Goal: Task Accomplishment & Management: Use online tool/utility

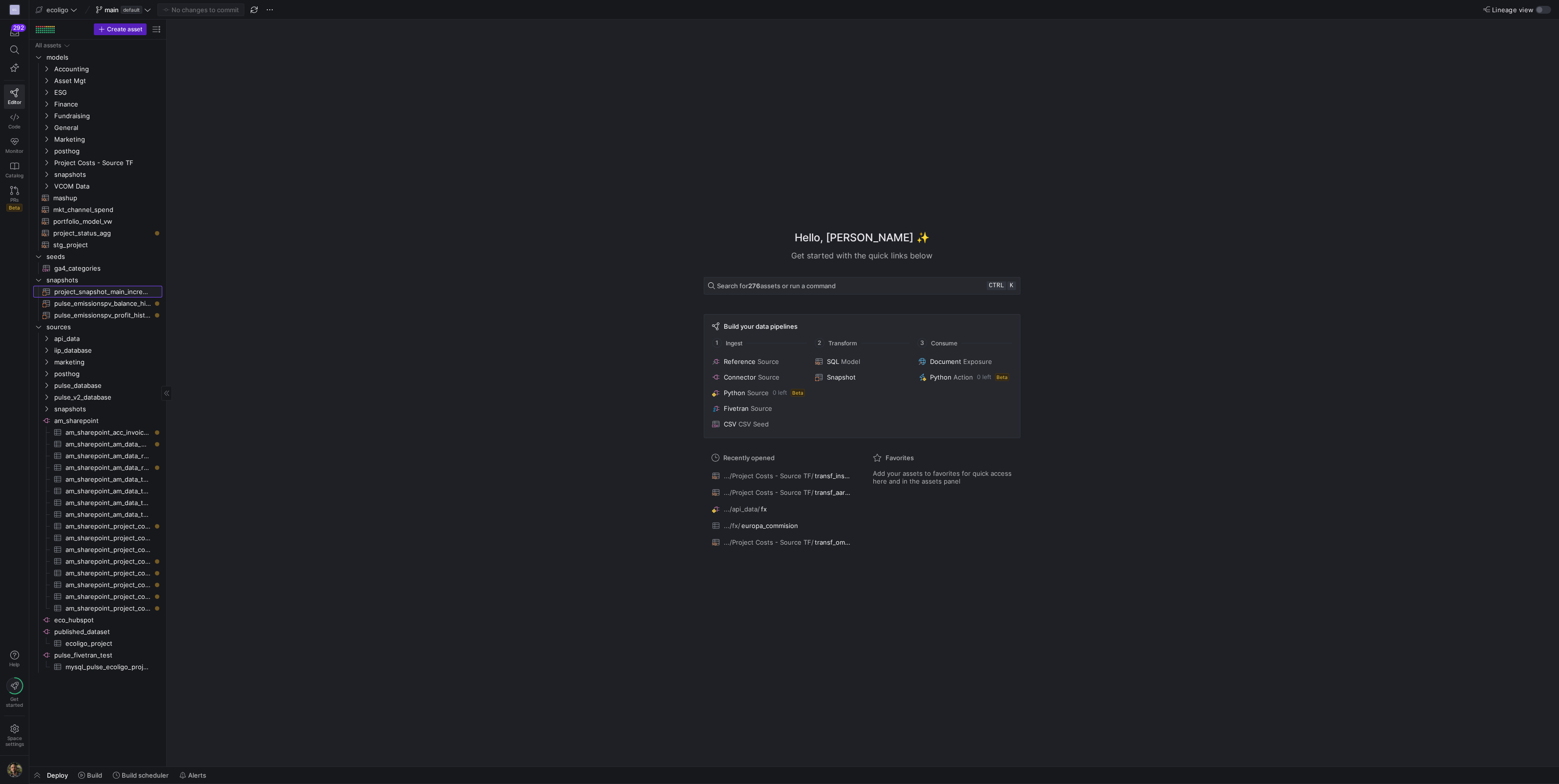
click at [109, 287] on span "project_snapshot_main_incremental​​​​​​​" at bounding box center [102, 292] width 97 height 11
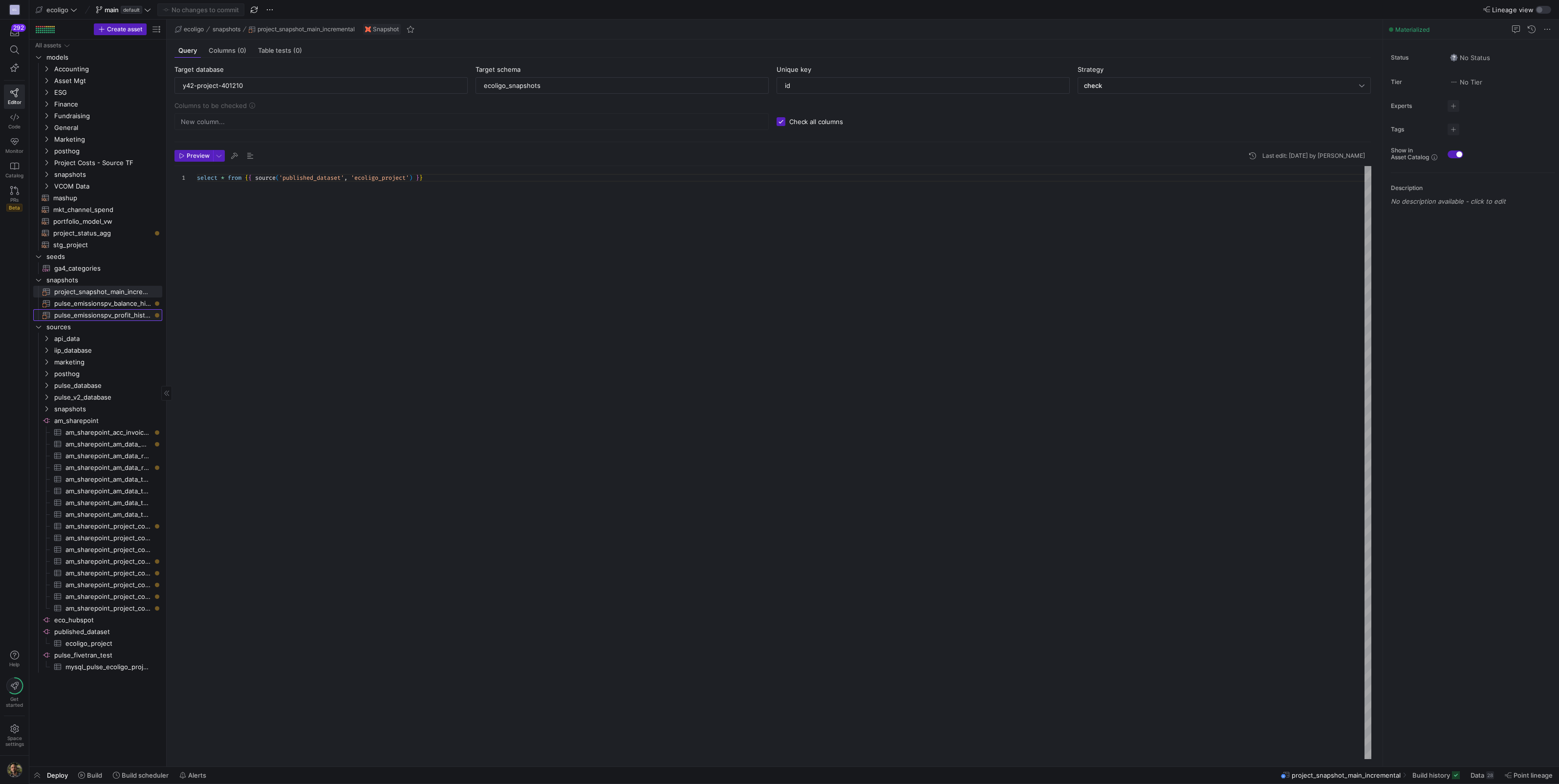
click at [102, 316] on span "pulse_emissionspv_profit_historical​​​​​​​" at bounding box center [102, 316] width 97 height 11
type input "emissionspv_id"
type textarea "SELECT * FROM {{ source('pulse_test', 'ecoligo_emission_spv_profit') }}"
click at [220, 54] on span "Columns (0)" at bounding box center [227, 50] width 37 height 6
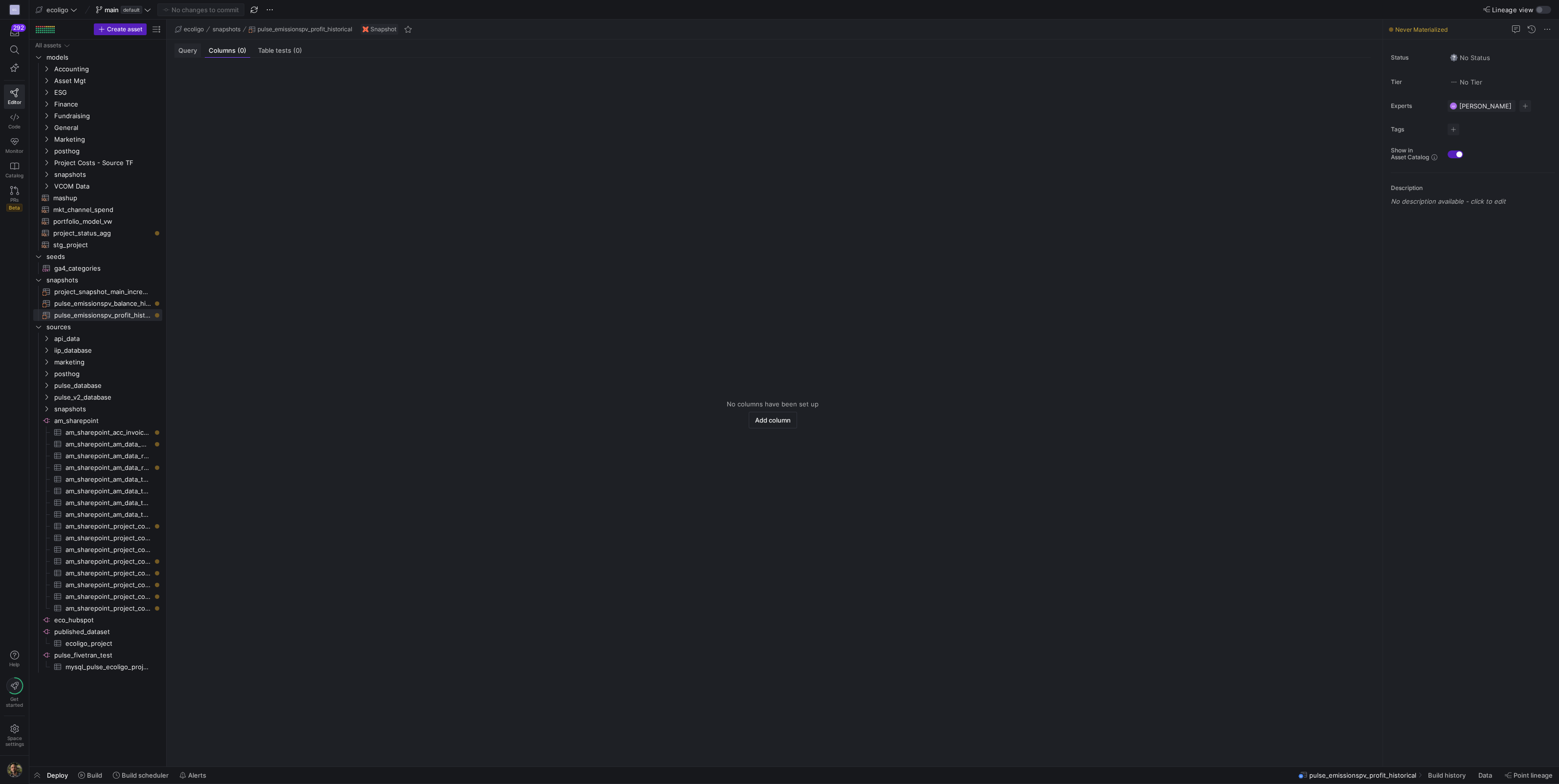
click at [194, 54] on span "Query" at bounding box center [188, 50] width 18 height 6
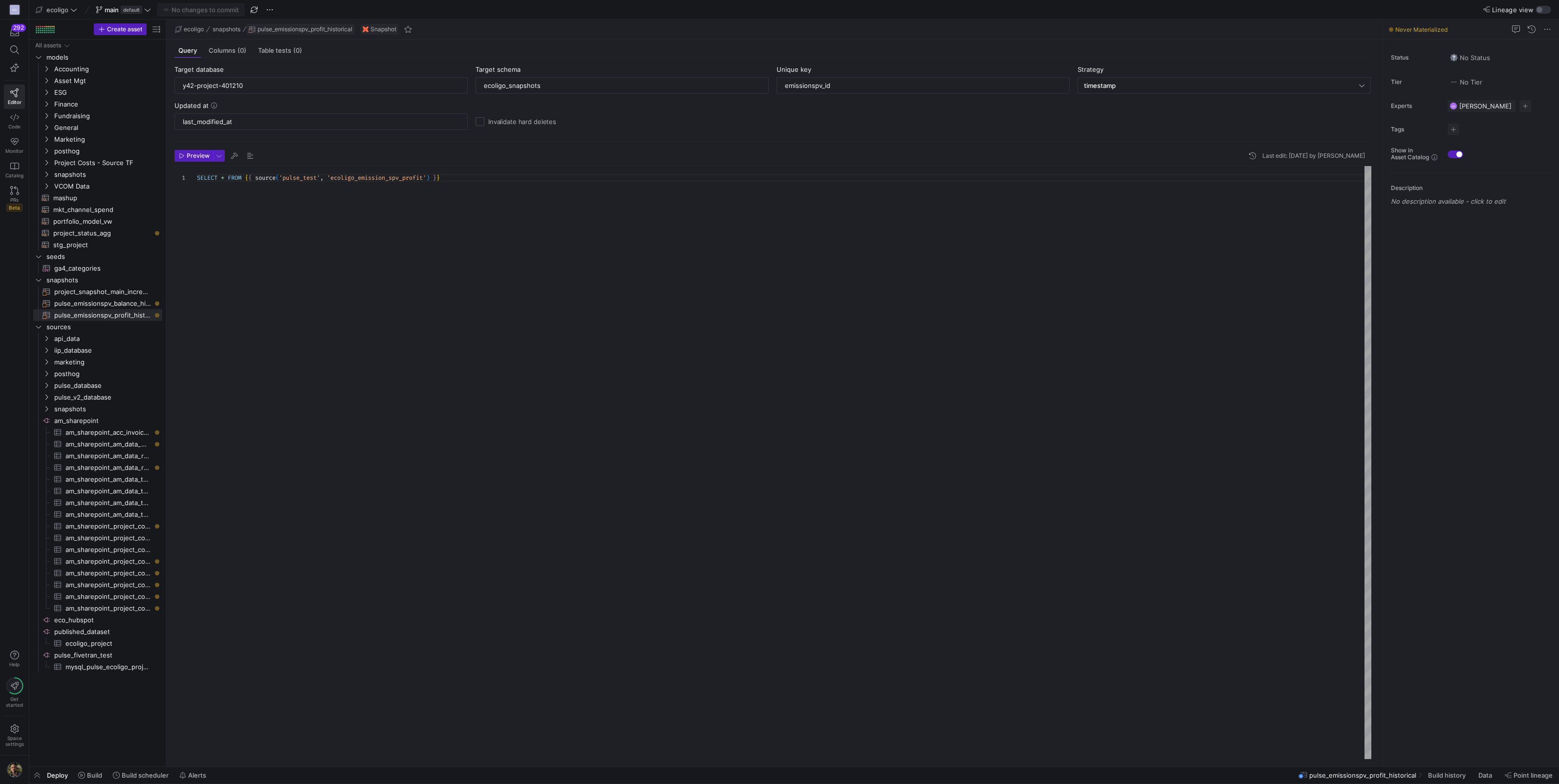
click at [328, 30] on span "pulse_emissionspv_profit_historical" at bounding box center [305, 30] width 95 height 7
click at [73, 196] on span "mashup​​​​​​​​​​" at bounding box center [102, 198] width 97 height 11
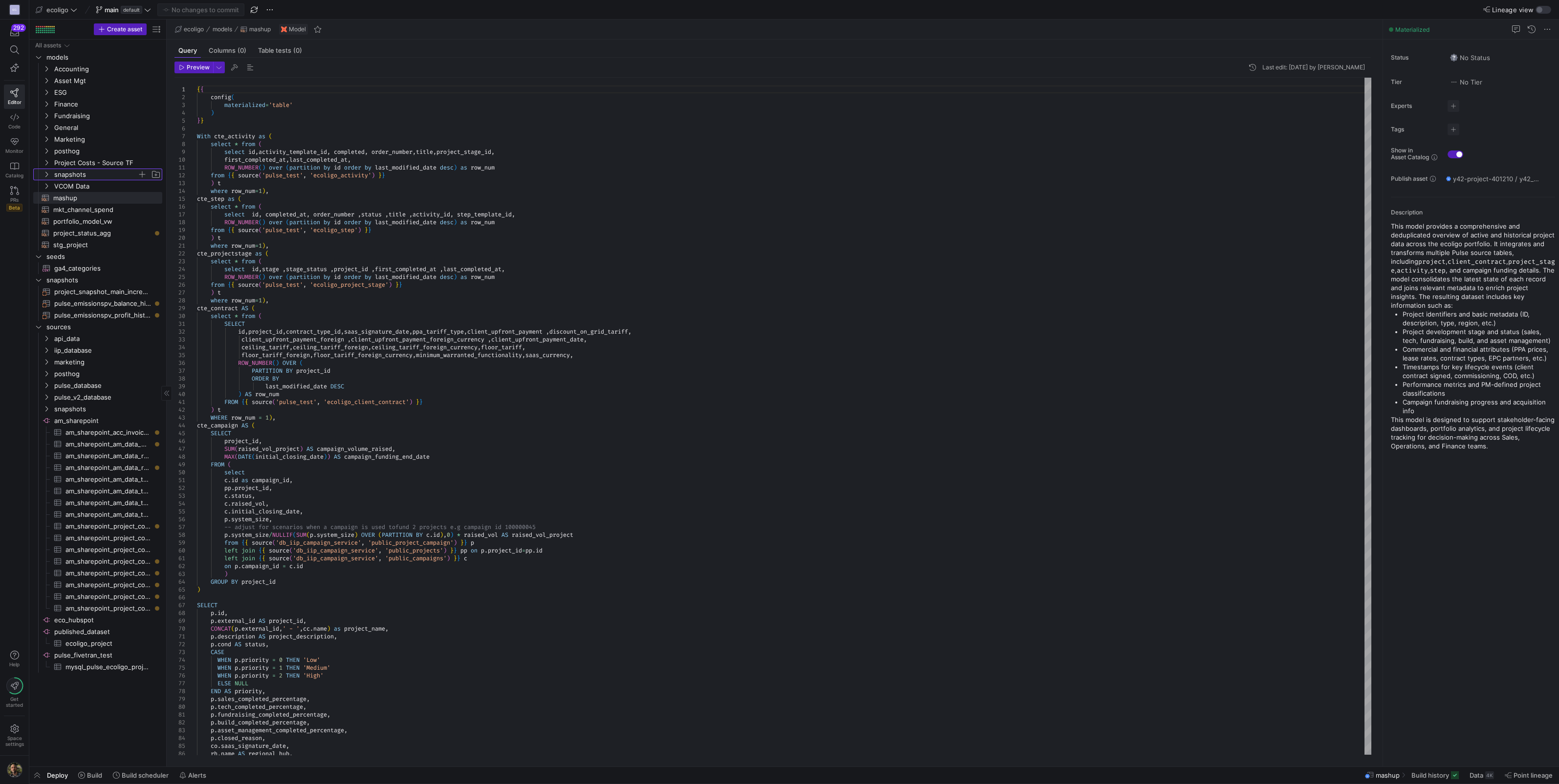
click at [47, 172] on icon "Press SPACE to select this row." at bounding box center [47, 174] width 7 height 6
click at [94, 210] on span "project_snapshot_main_monthly_vw​​​​​​​​​​" at bounding box center [105, 210] width 90 height 11
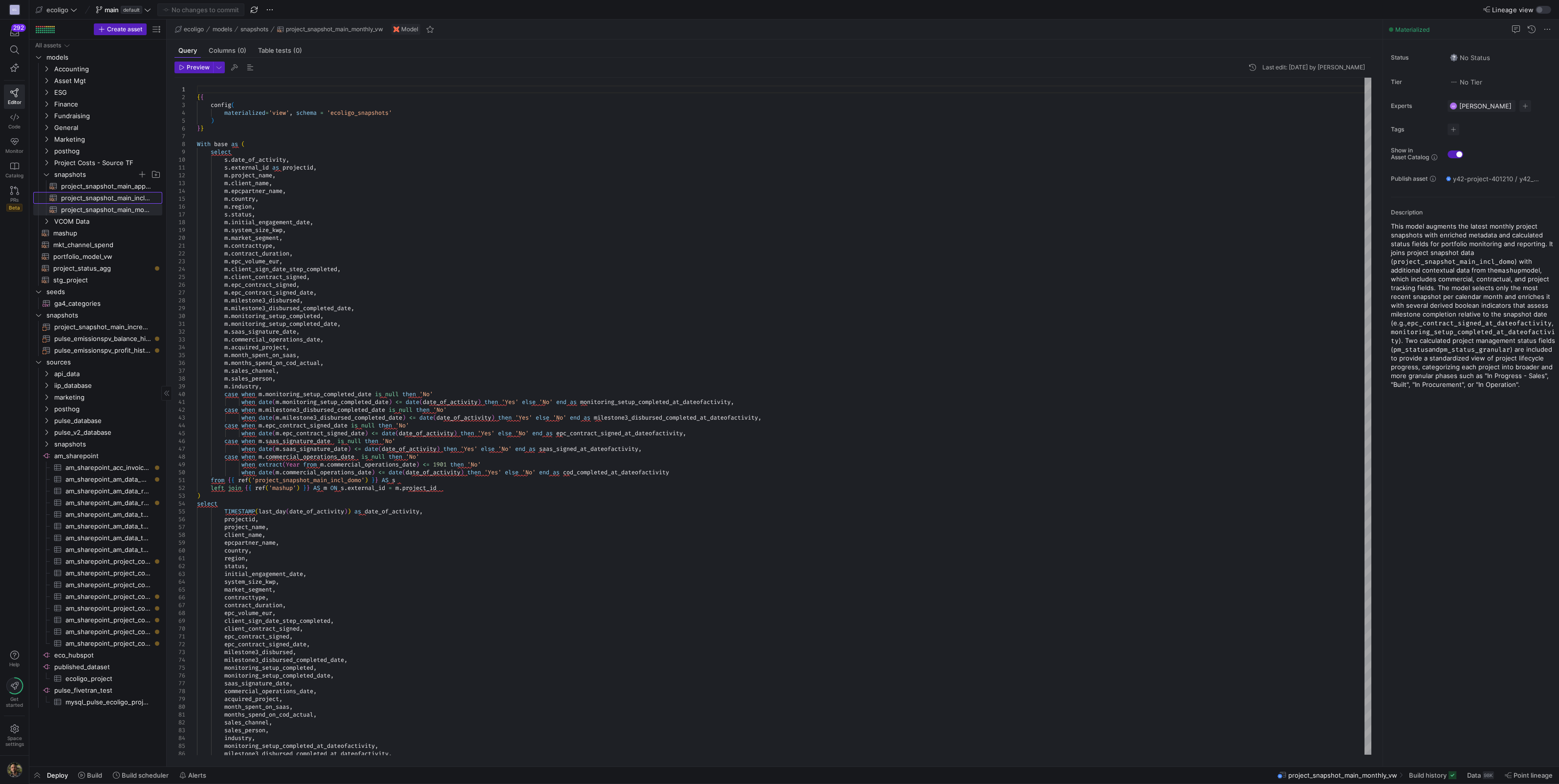
click at [100, 194] on span "project_snapshot_main_incl_domo​​​​​​​​​​" at bounding box center [105, 198] width 90 height 11
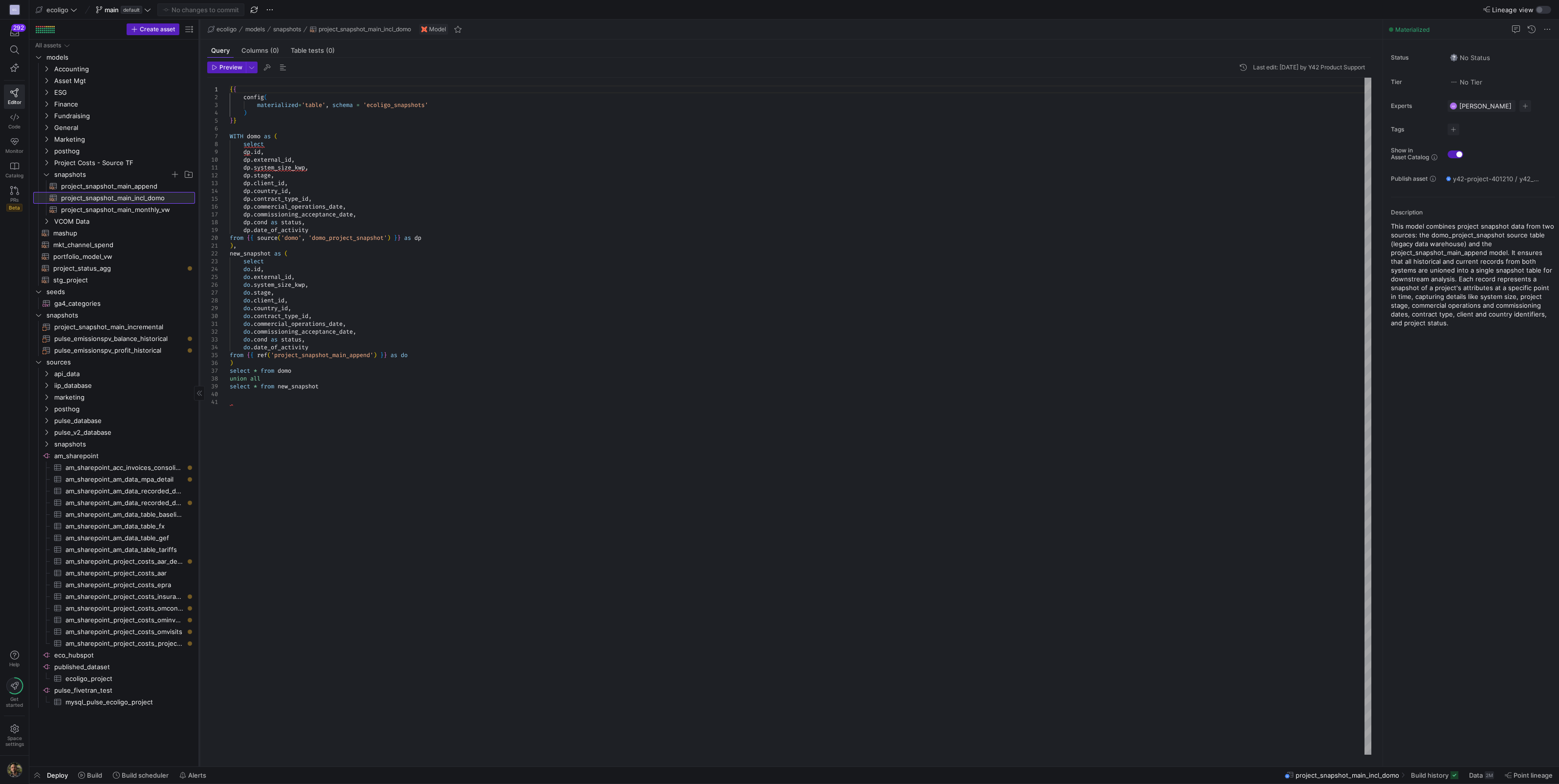
drag, startPoint x: 166, startPoint y: 220, endPoint x: 203, endPoint y: 216, distance: 37.2
click at [199, 216] on div at bounding box center [199, 393] width 1 height 747
click at [111, 188] on span "project_snapshot_main_append​​​​​​​​​​" at bounding box center [124, 186] width 127 height 11
type textarea "{{ config( materialized='table' ) }} WITH union_data AS (SELECT * , CURRENT_DAT…"
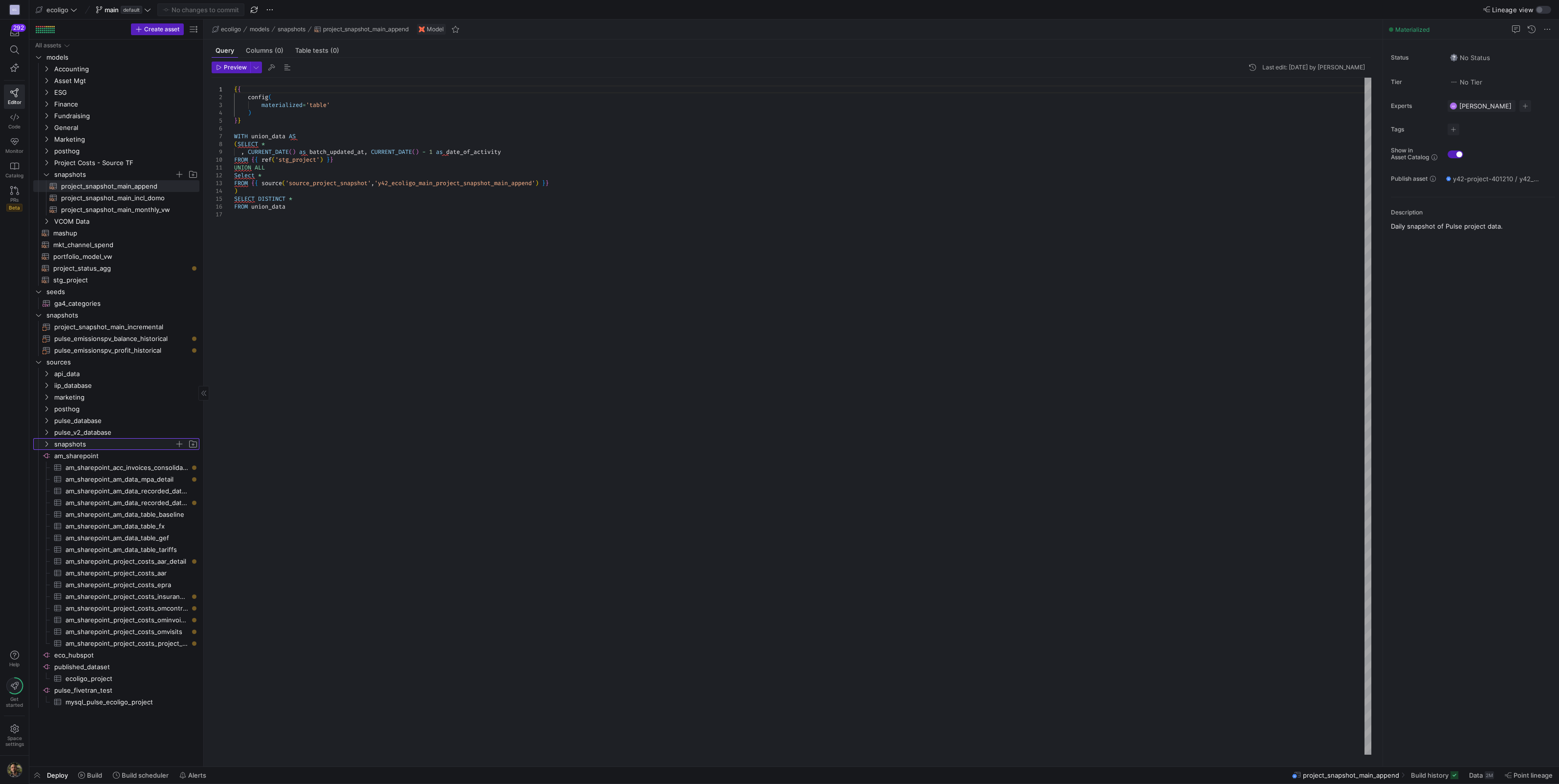
click at [47, 442] on icon "Press SPACE to select this row." at bounding box center [46, 444] width 2 height 6
click at [99, 470] on span "domo_project_snapshot​​​​​​​​​" at bounding box center [131, 468] width 114 height 11
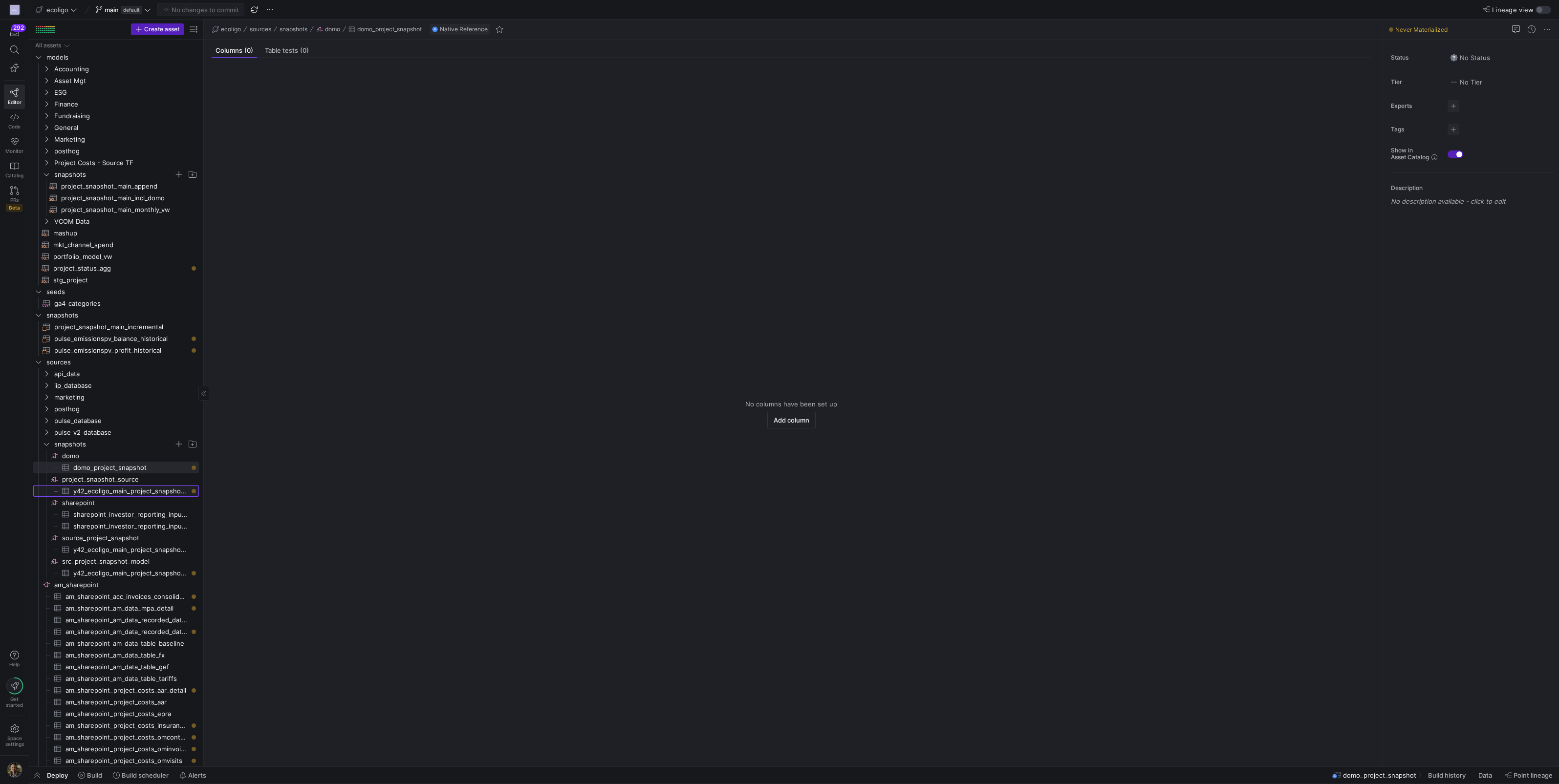
click at [102, 490] on span "y42_ecoligo_main_project_snapshot_test​​​​​​​​​" at bounding box center [131, 492] width 114 height 11
click at [112, 479] on span "project_snapshot_source​​​​​​​​" at bounding box center [130, 480] width 136 height 11
click at [153, 491] on span "y42_ecoligo_main_project_snapshot_test​​​​​​​​​" at bounding box center [131, 492] width 114 height 11
click at [137, 463] on span "domo_project_snapshot​​​​​​​​​" at bounding box center [131, 468] width 114 height 11
click at [43, 770] on span "button" at bounding box center [37, 776] width 16 height 17
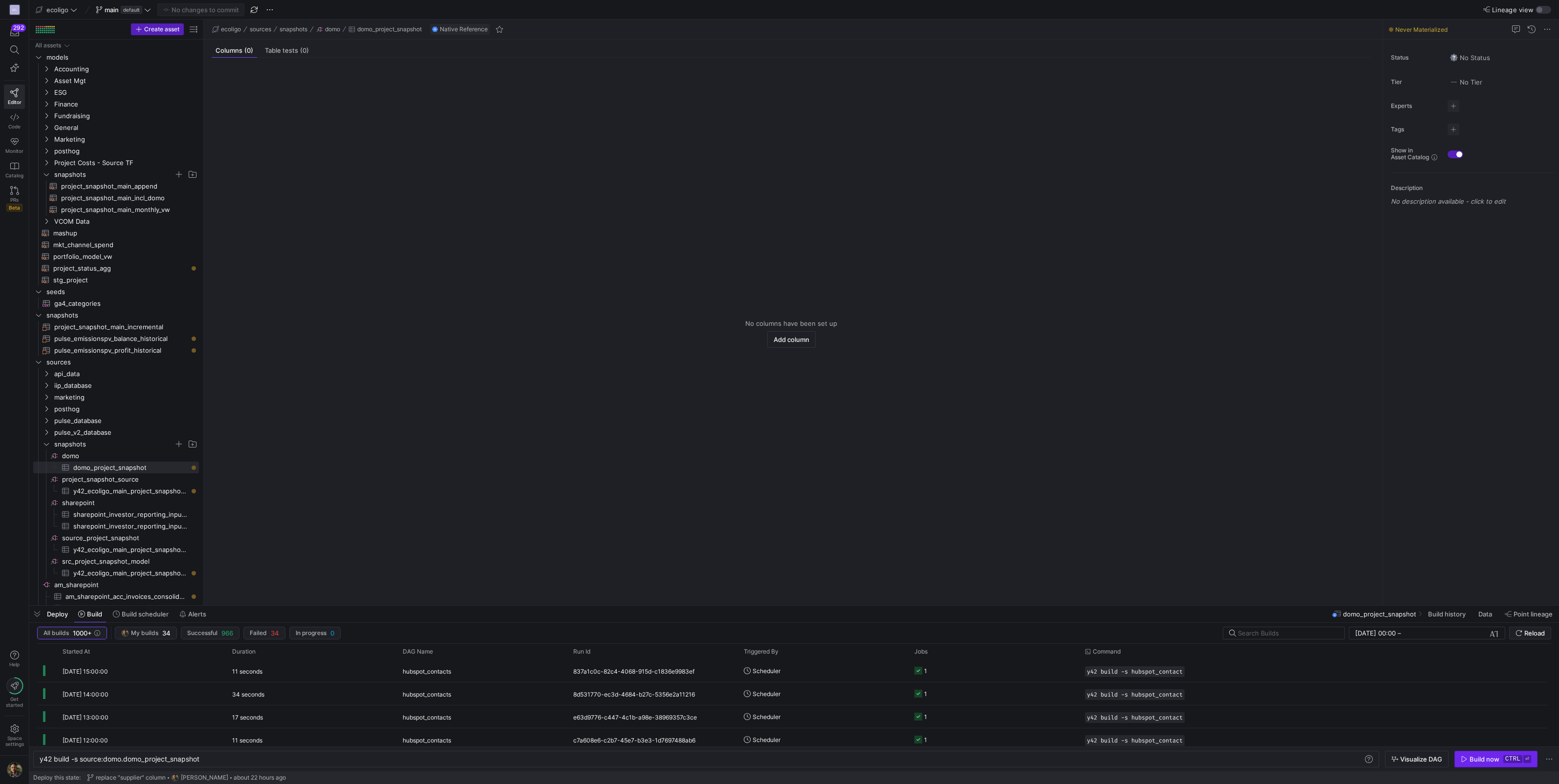
click at [1478, 761] on div "Build now" at bounding box center [1484, 759] width 30 height 8
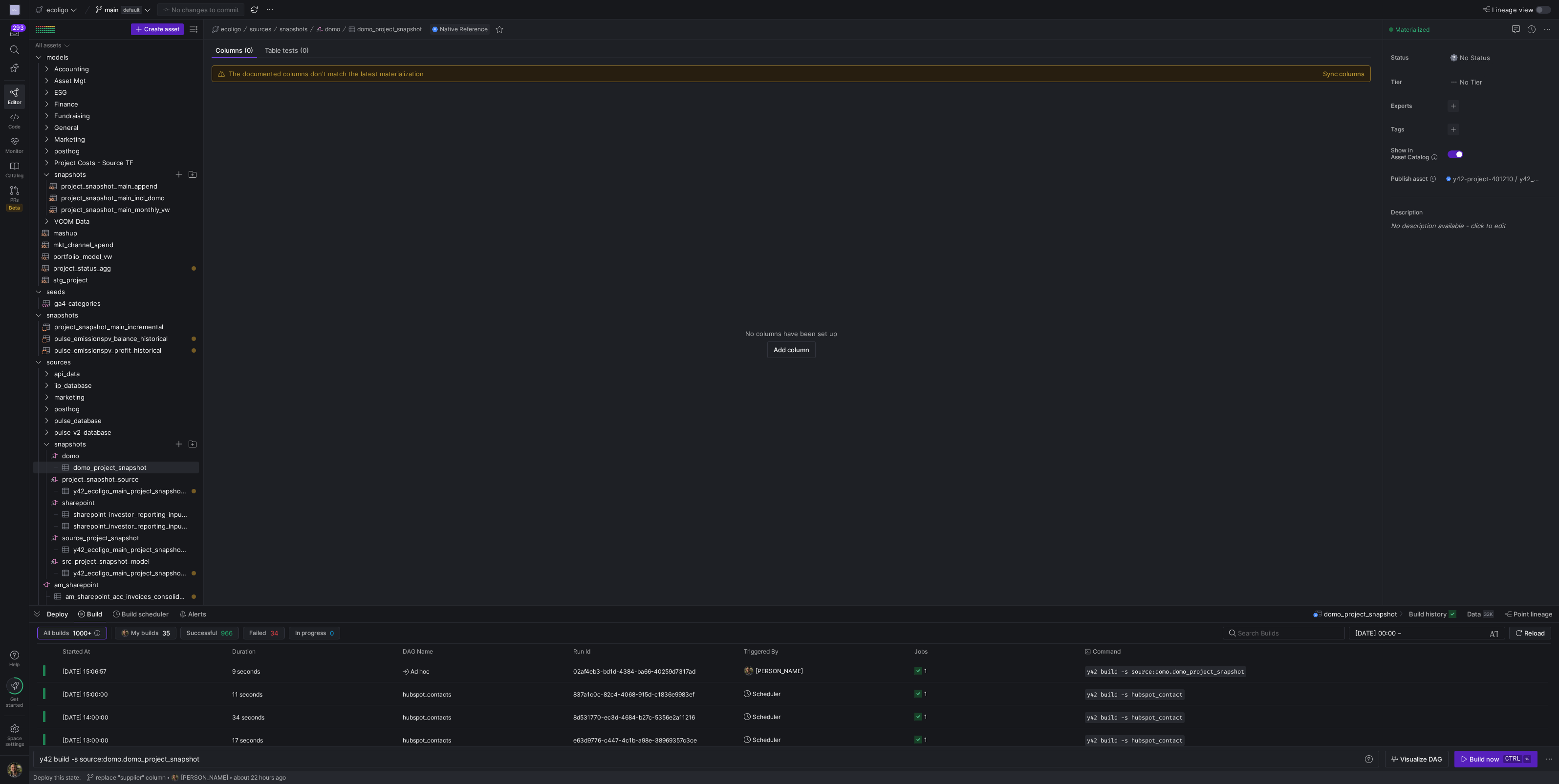
click at [1335, 69] on div "The documented columns don't match the latest materialization Sync columns" at bounding box center [791, 73] width 1158 height 16
click at [1335, 73] on button "Sync columns" at bounding box center [1344, 73] width 42 height 8
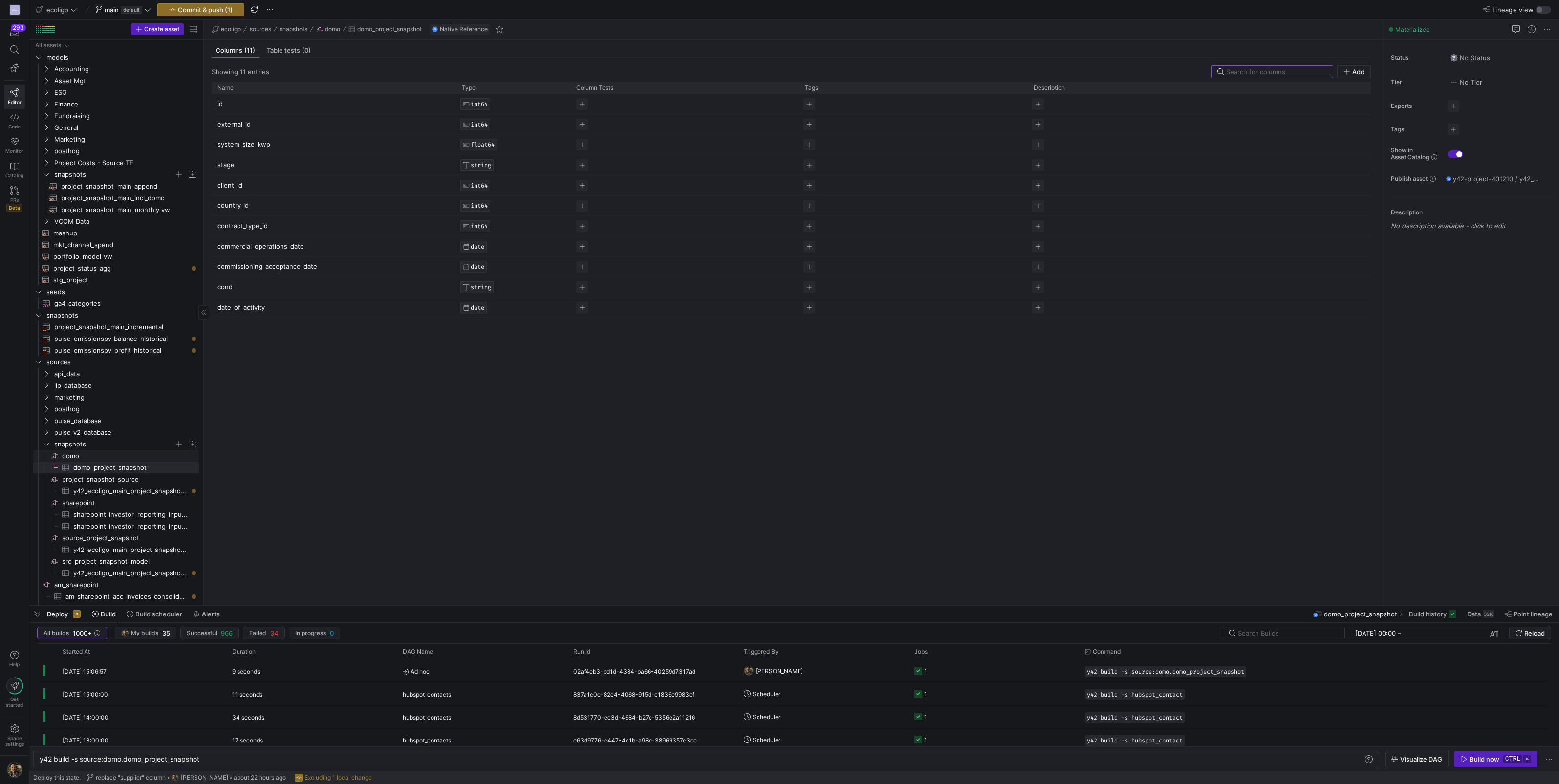
click at [72, 453] on span "domo​​​​​​​​" at bounding box center [130, 456] width 136 height 11
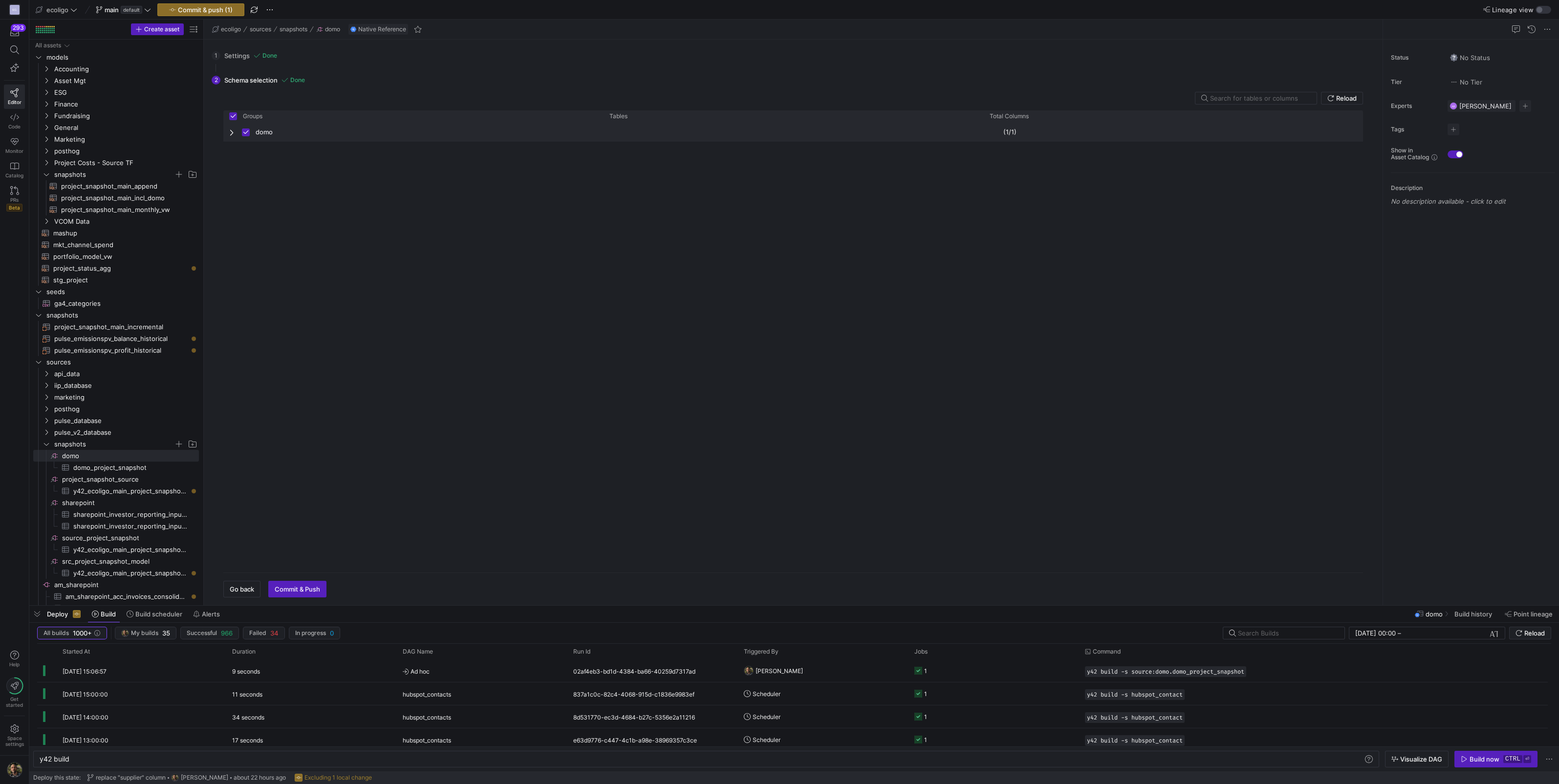
click at [232, 129] on span "Press SPACE to deselect this row." at bounding box center [232, 132] width 7 height 8
click at [613, 150] on span "Press SPACE to deselect this row." at bounding box center [613, 152] width 7 height 8
click at [610, 148] on span "Press SPACE to deselect this row." at bounding box center [613, 152] width 7 height 8
click at [235, 131] on span "Press SPACE to deselect this row." at bounding box center [232, 132] width 7 height 8
click at [127, 468] on span "domo_project_snapshot​​​​​​​​​" at bounding box center [131, 468] width 114 height 11
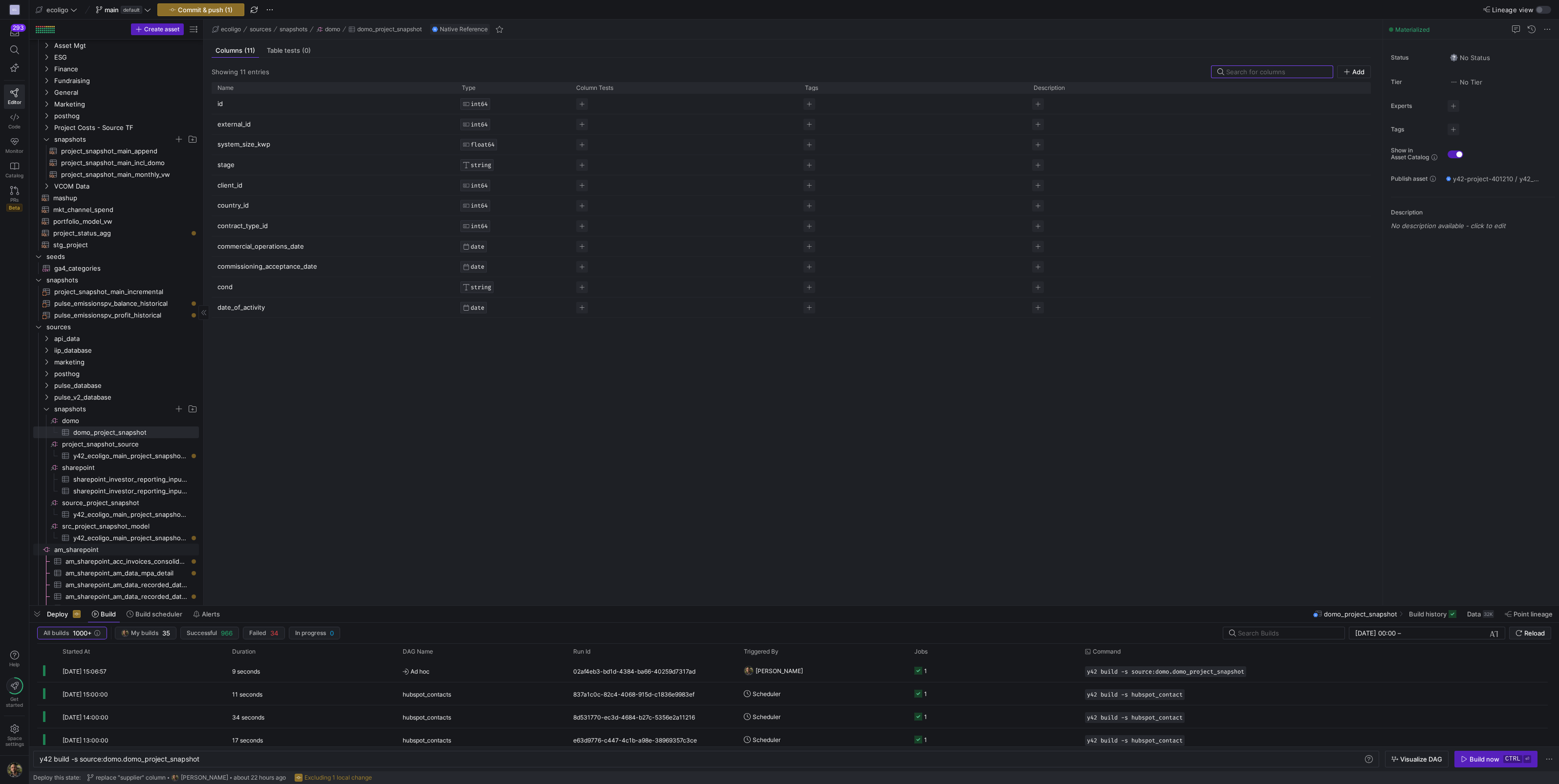
scroll to position [35, 0]
click at [135, 537] on span "y42_ecoligo_main_project_snapshot_union_model_test​​​​​​​​​" at bounding box center [131, 538] width 114 height 11
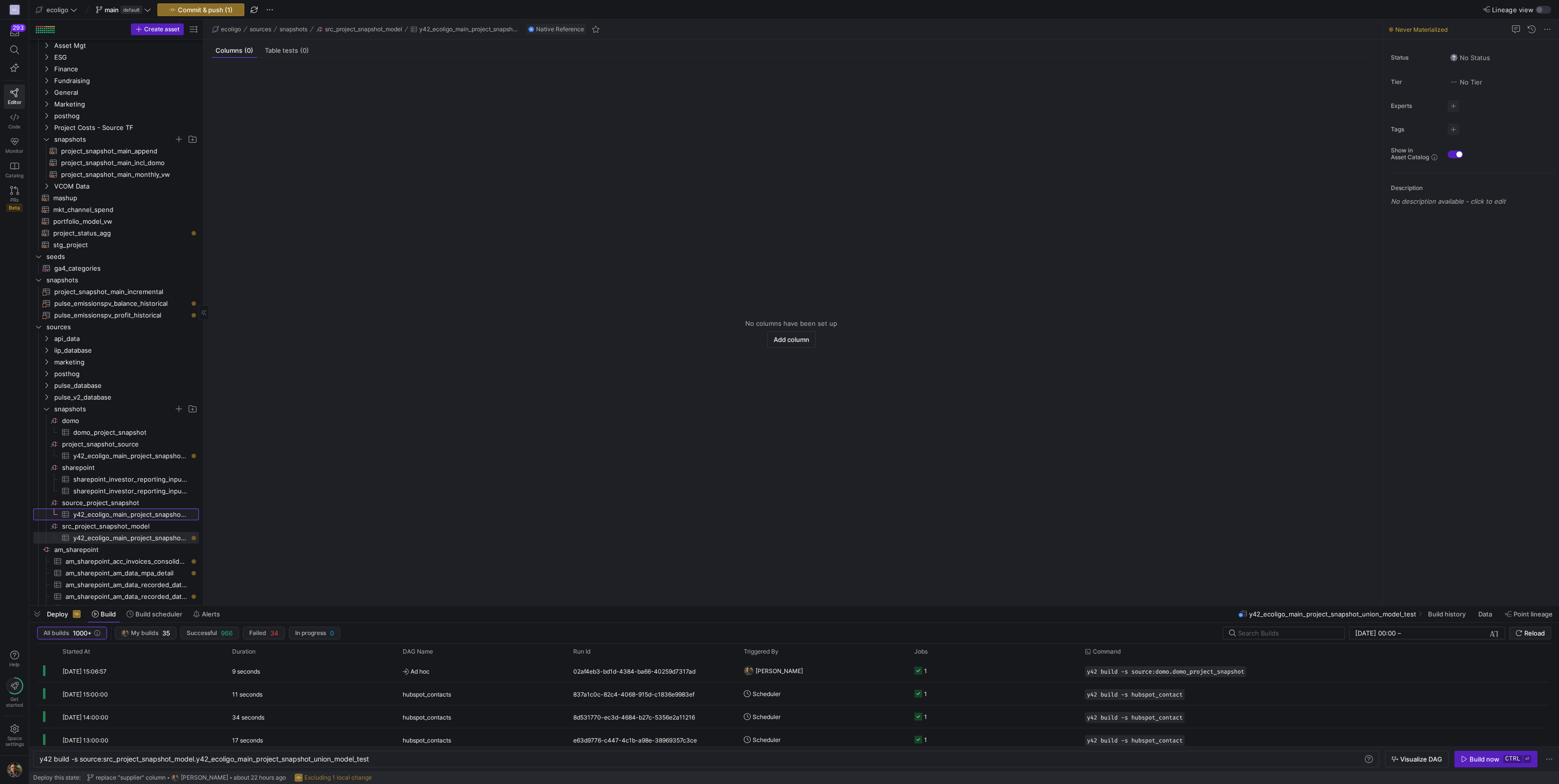
click at [95, 516] on span "y42_ecoligo_main_project_snapshot_main_append​​​​​​​​​" at bounding box center [131, 515] width 114 height 11
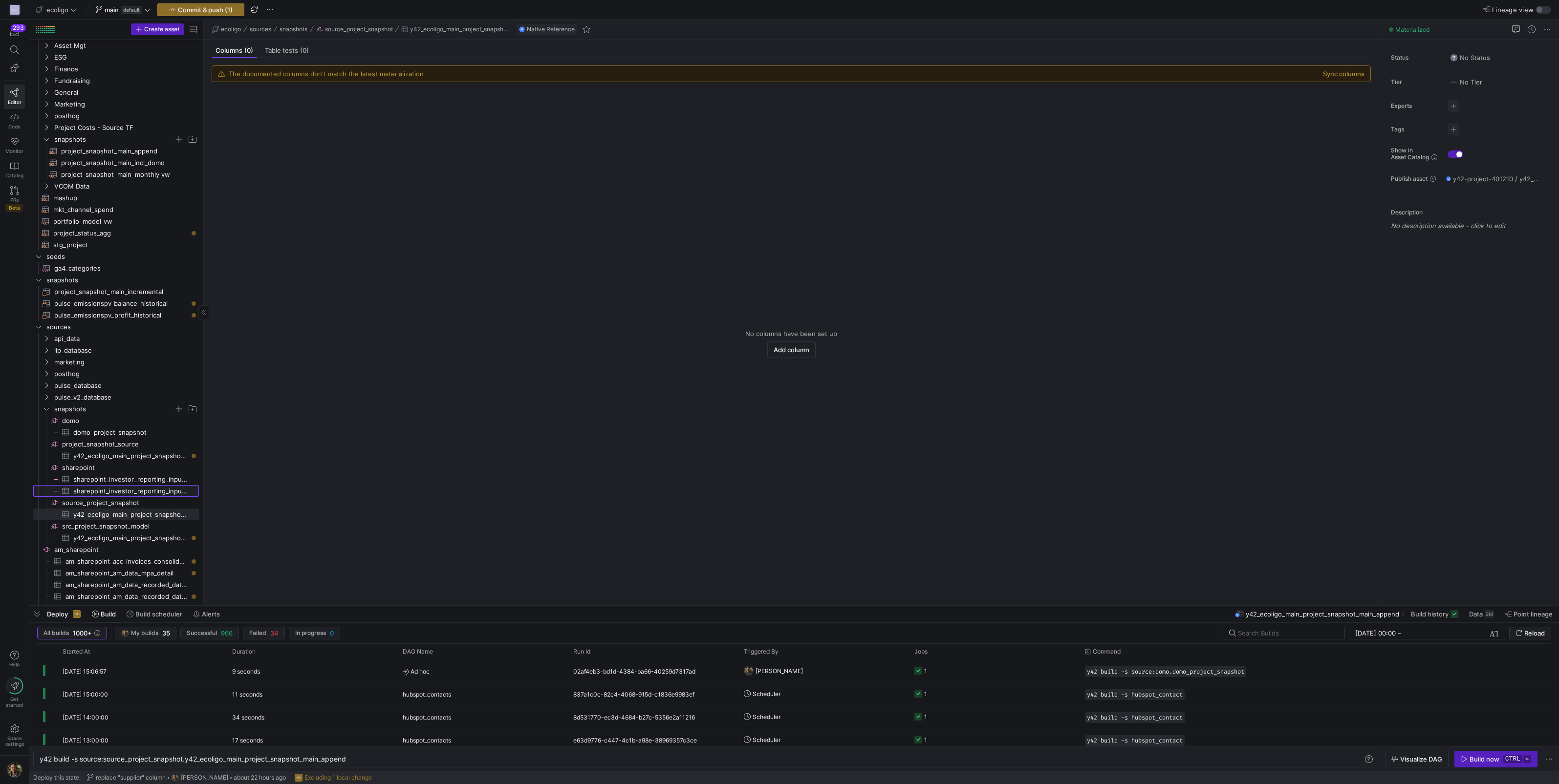
click at [93, 486] on span "sharepoint_investor_reporting_input_file_budget​​​​​​​​​" at bounding box center [131, 492] width 114 height 11
click at [99, 479] on span "sharepoint_investor_reporting_input_file_actual​​​​​​​​​" at bounding box center [131, 480] width 114 height 11
click at [273, 8] on span "button" at bounding box center [270, 10] width 12 height 12
click at [127, 395] on div at bounding box center [779, 392] width 1559 height 784
click at [95, 432] on span "domo_project_snapshot​​​​​​​​​" at bounding box center [131, 433] width 114 height 11
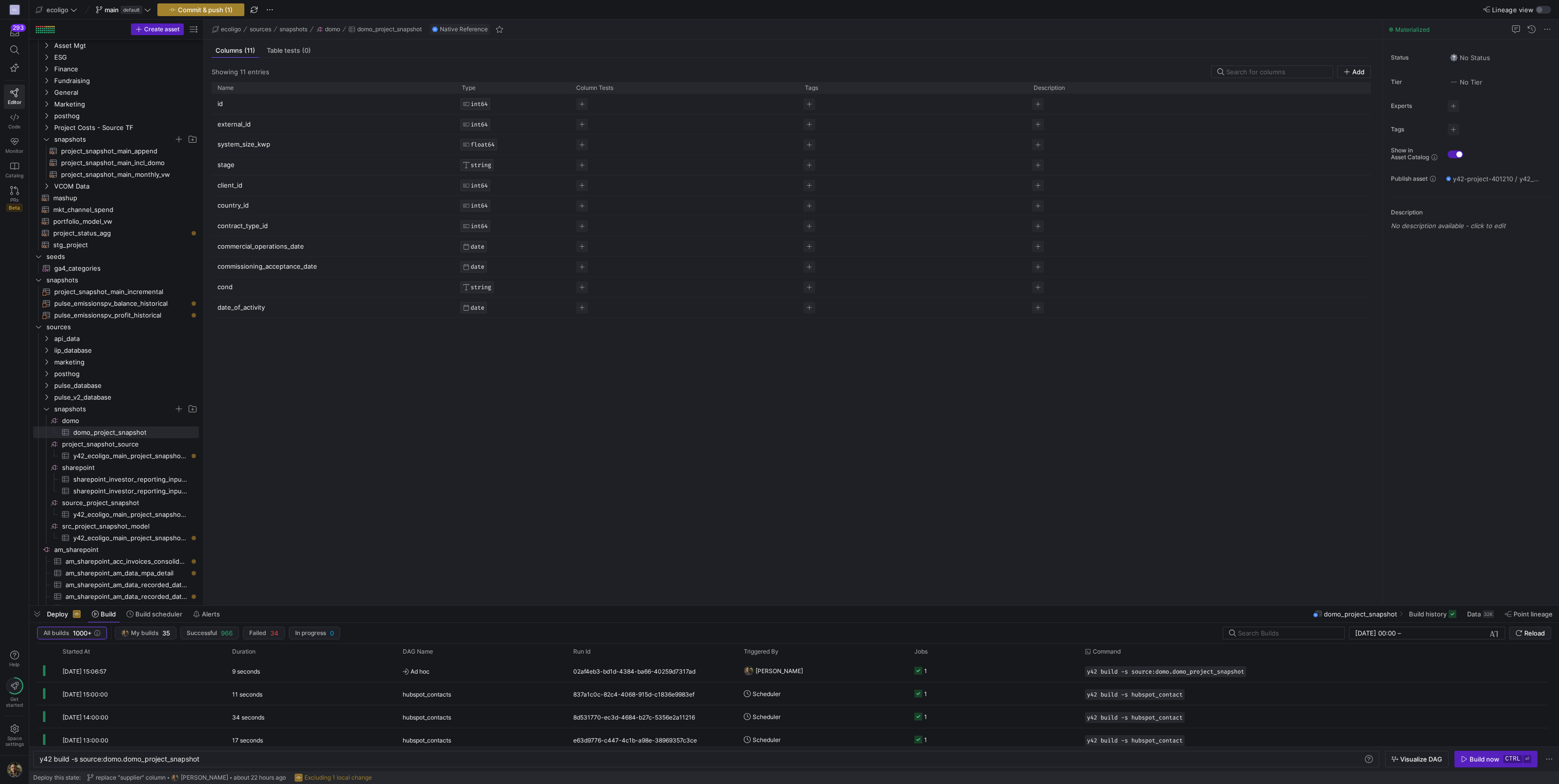
click at [217, 8] on span "Commit & push (1)" at bounding box center [205, 9] width 54 height 8
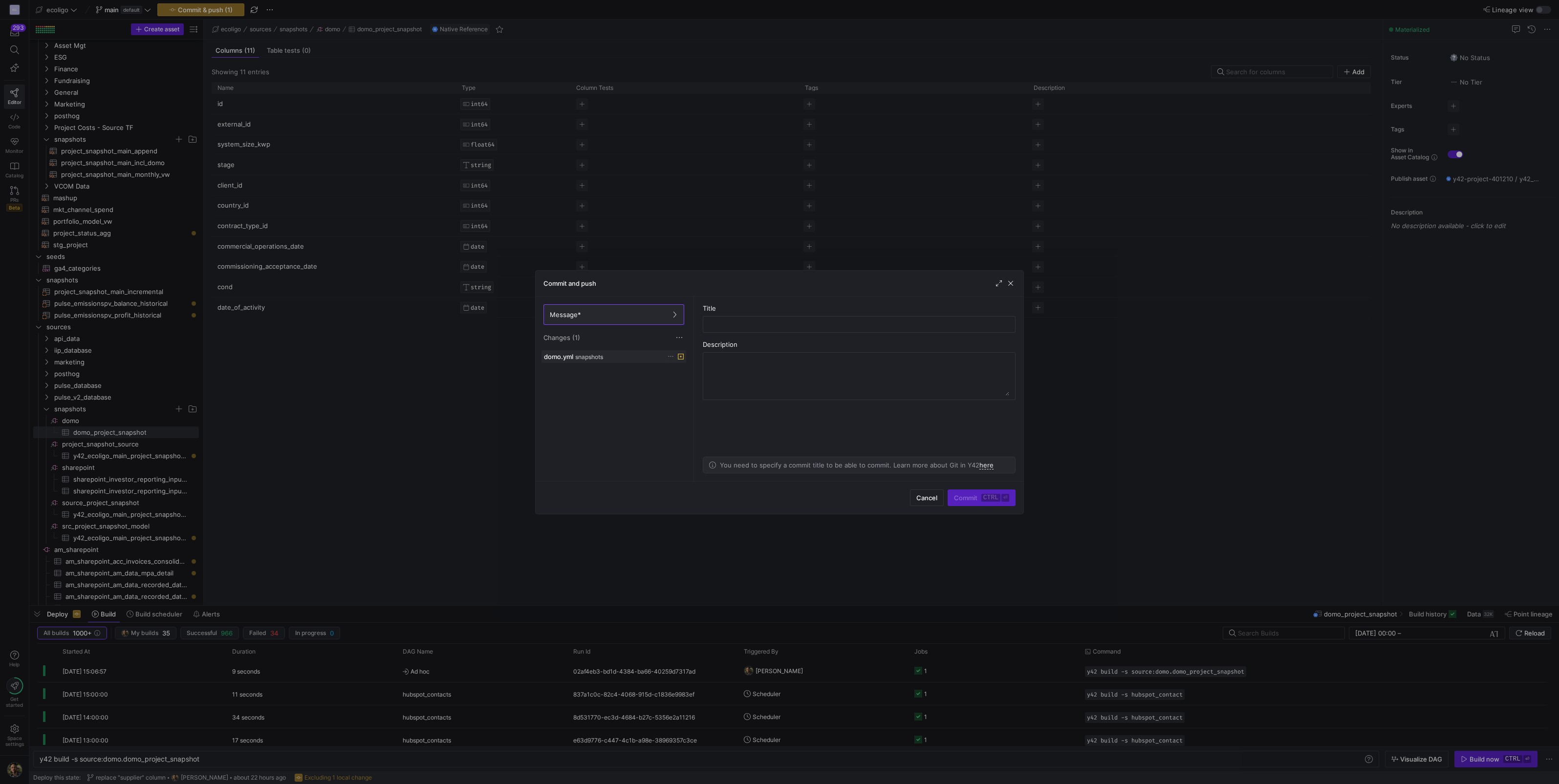
click at [669, 357] on icon at bounding box center [670, 356] width 6 height 6
click at [681, 384] on span "Discard" at bounding box center [685, 384] width 23 height 8
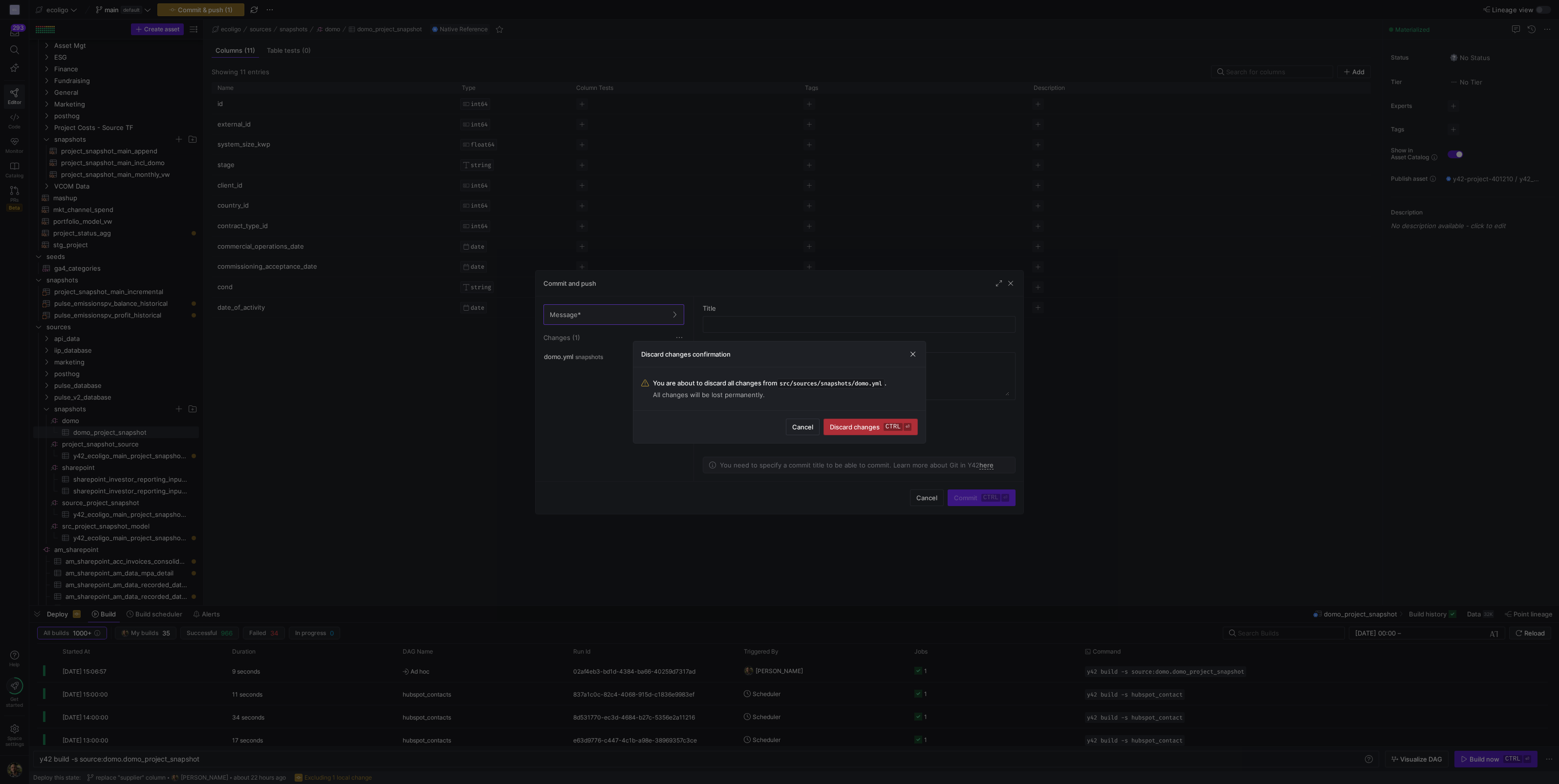
click at [852, 432] on span "submit" at bounding box center [870, 427] width 93 height 16
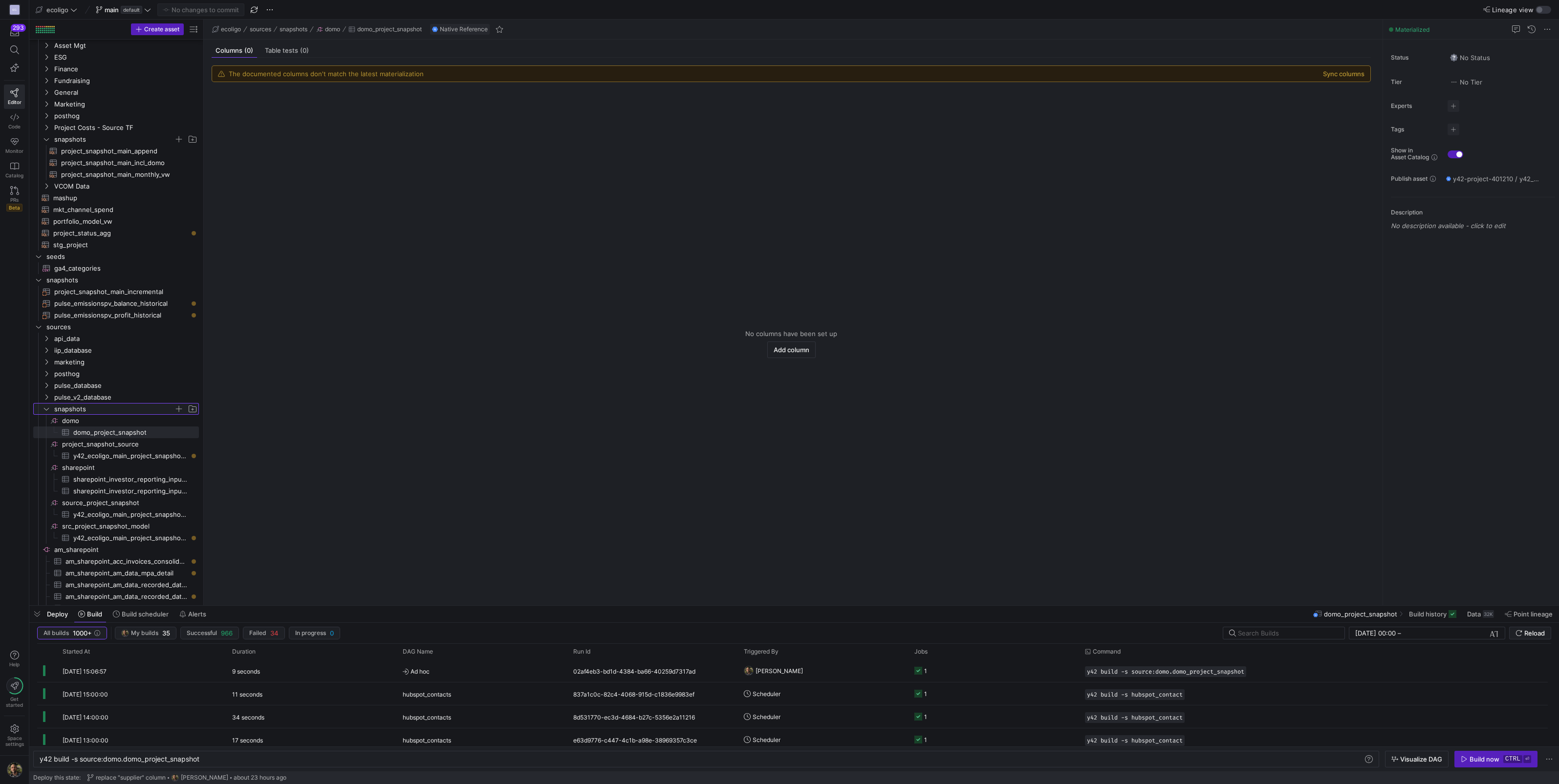
click at [46, 407] on icon "Press SPACE to select this row." at bounding box center [47, 409] width 7 height 6
click at [47, 392] on span "pulse_v2_database" at bounding box center [120, 397] width 157 height 11
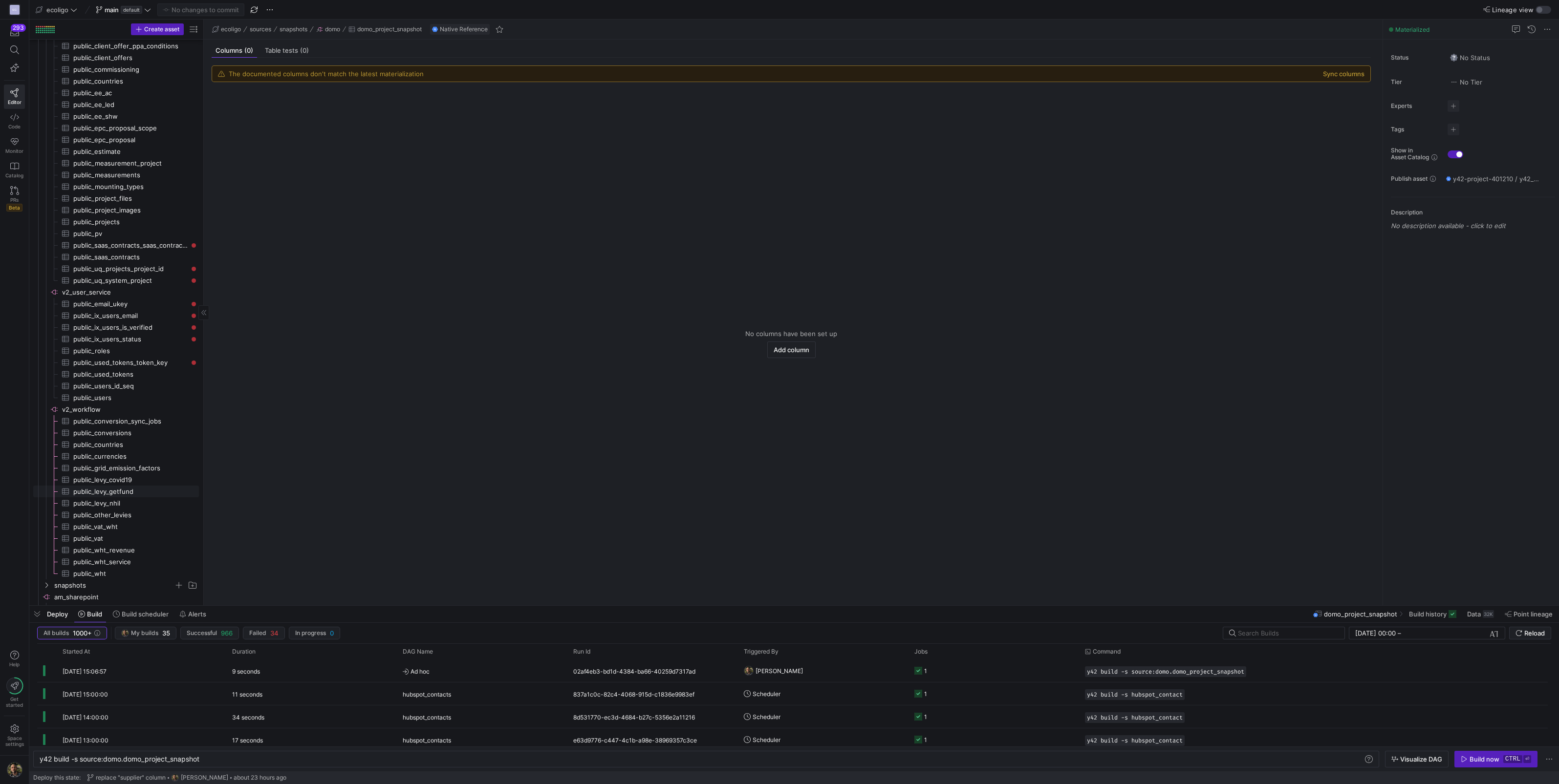
scroll to position [633, 0]
click at [114, 445] on span "public_countries​​​​​​​​​" at bounding box center [131, 445] width 114 height 11
type textarea "y42 build -s source:v2_workflow.public_countries"
click at [110, 443] on span "public_countries​​​​​​​​​" at bounding box center [131, 445] width 114 height 11
click at [170, 507] on span "Sync columns" at bounding box center [193, 510] width 95 height 13
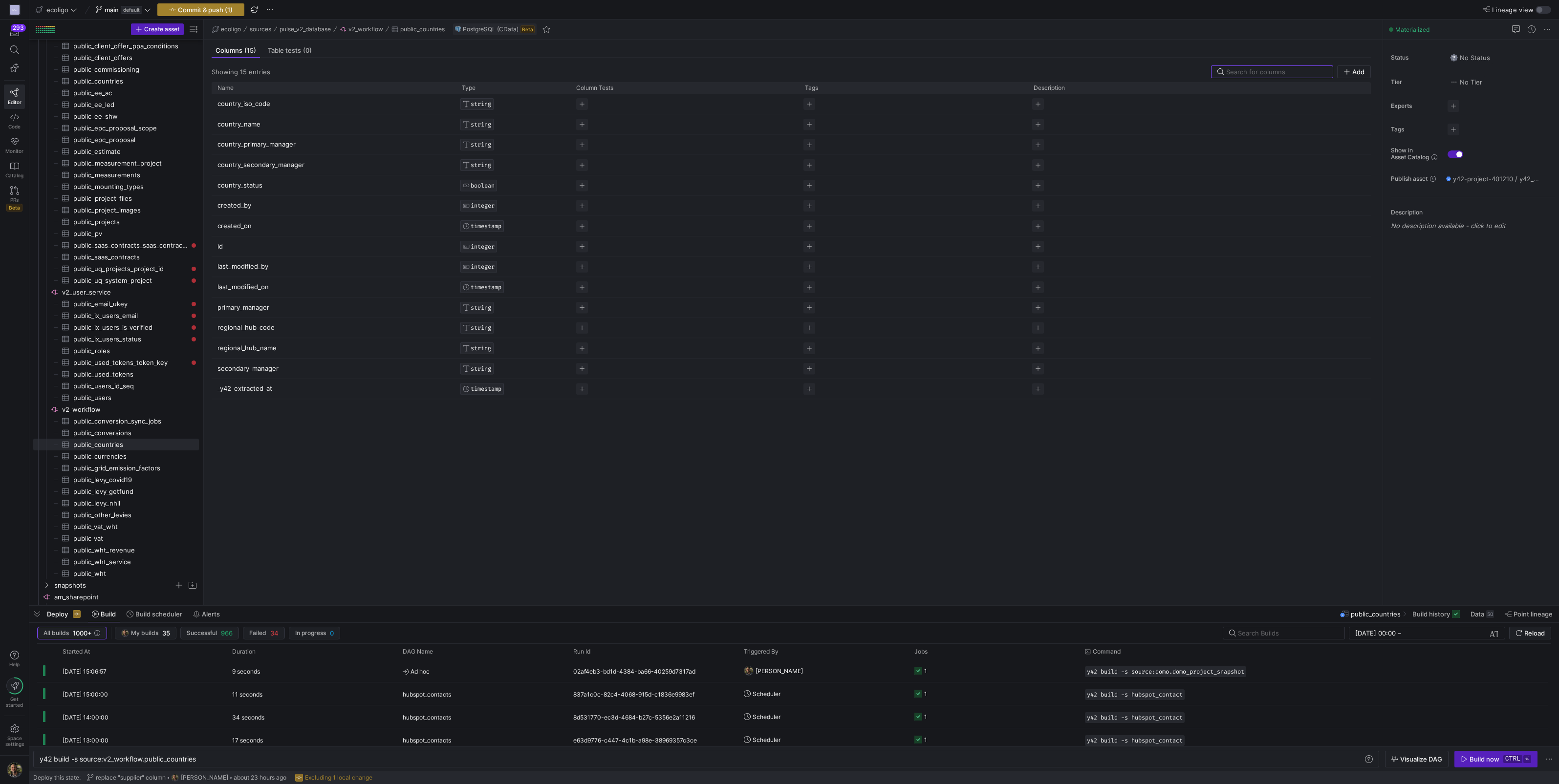
click at [221, 7] on span "Commit & push (1)" at bounding box center [205, 9] width 54 height 8
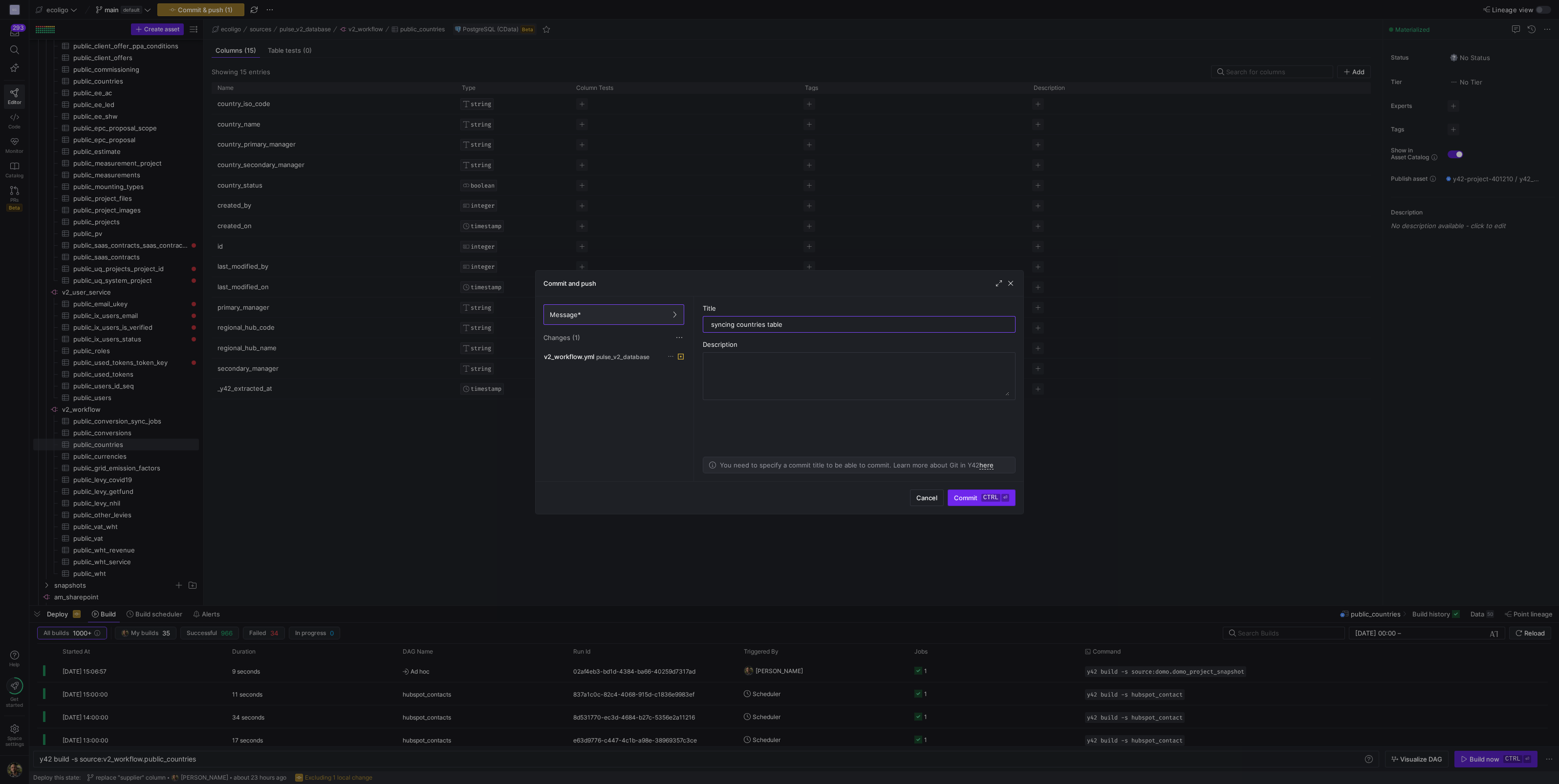
type input "syncing countries table"
click at [980, 497] on span "Commit ctrl ⏎" at bounding box center [981, 497] width 55 height 8
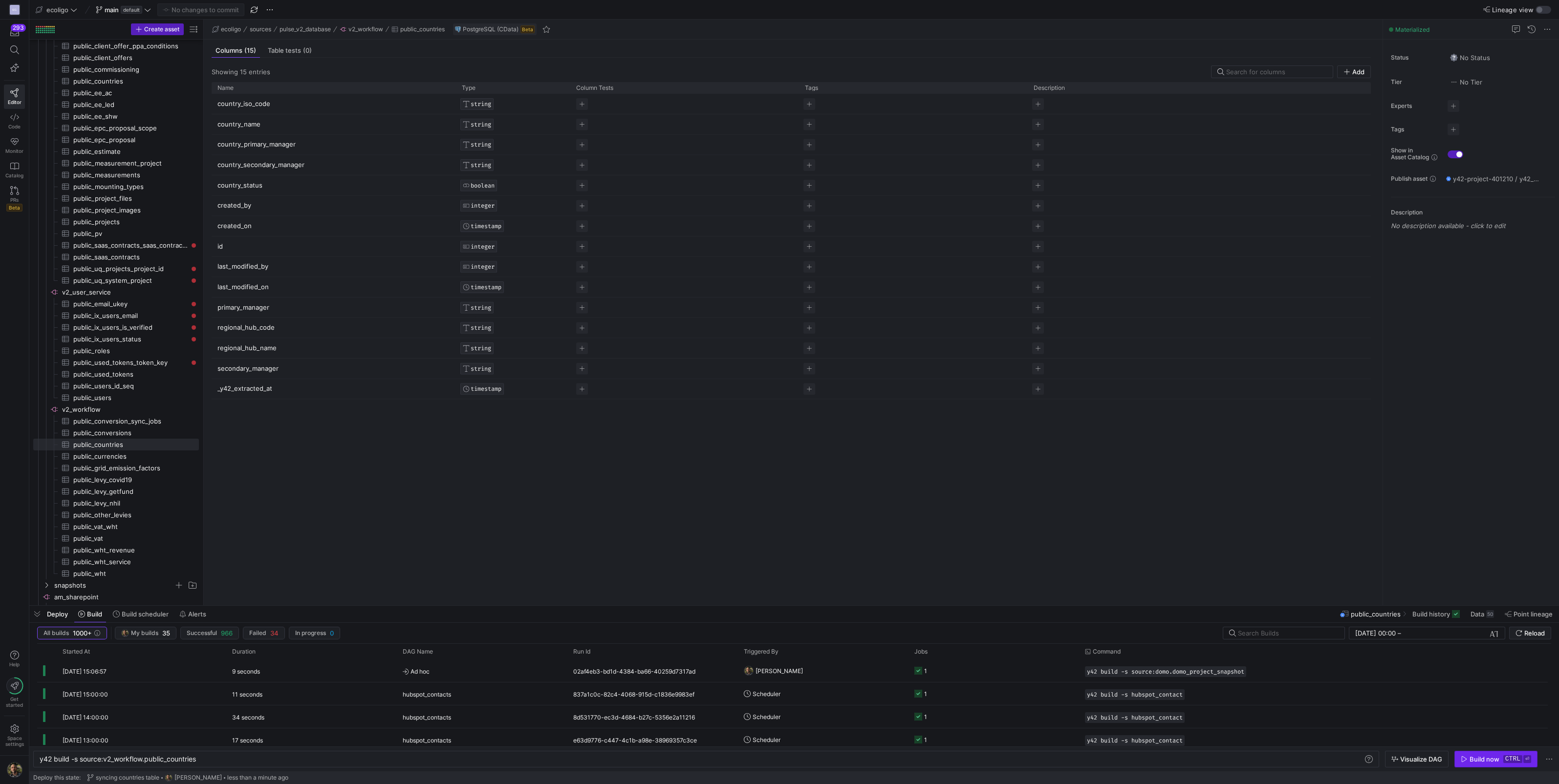
click at [1484, 756] on div "Build now" at bounding box center [1484, 759] width 30 height 8
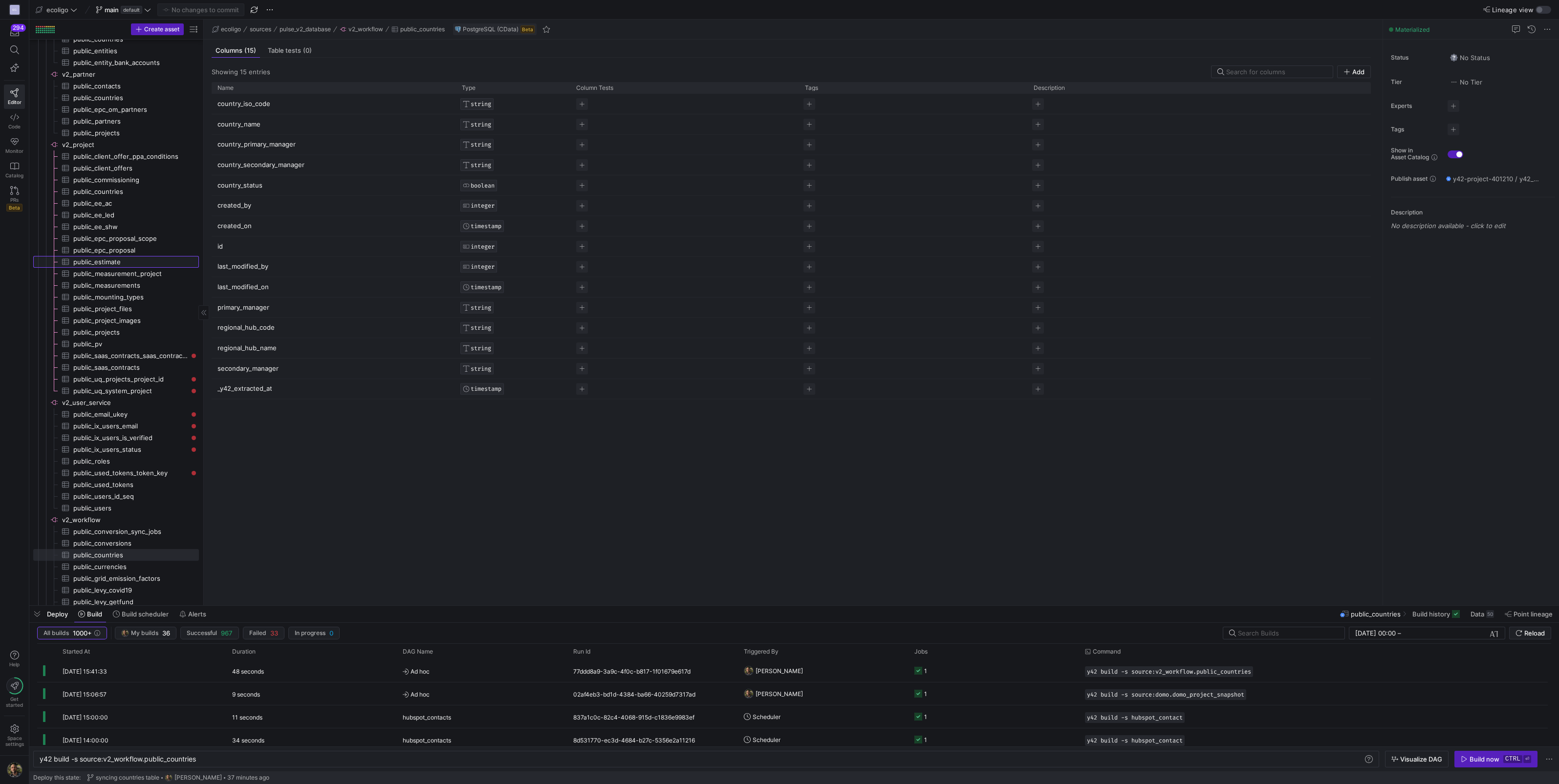
click at [139, 264] on span "public_estimate​​​​​​​​​" at bounding box center [131, 262] width 114 height 11
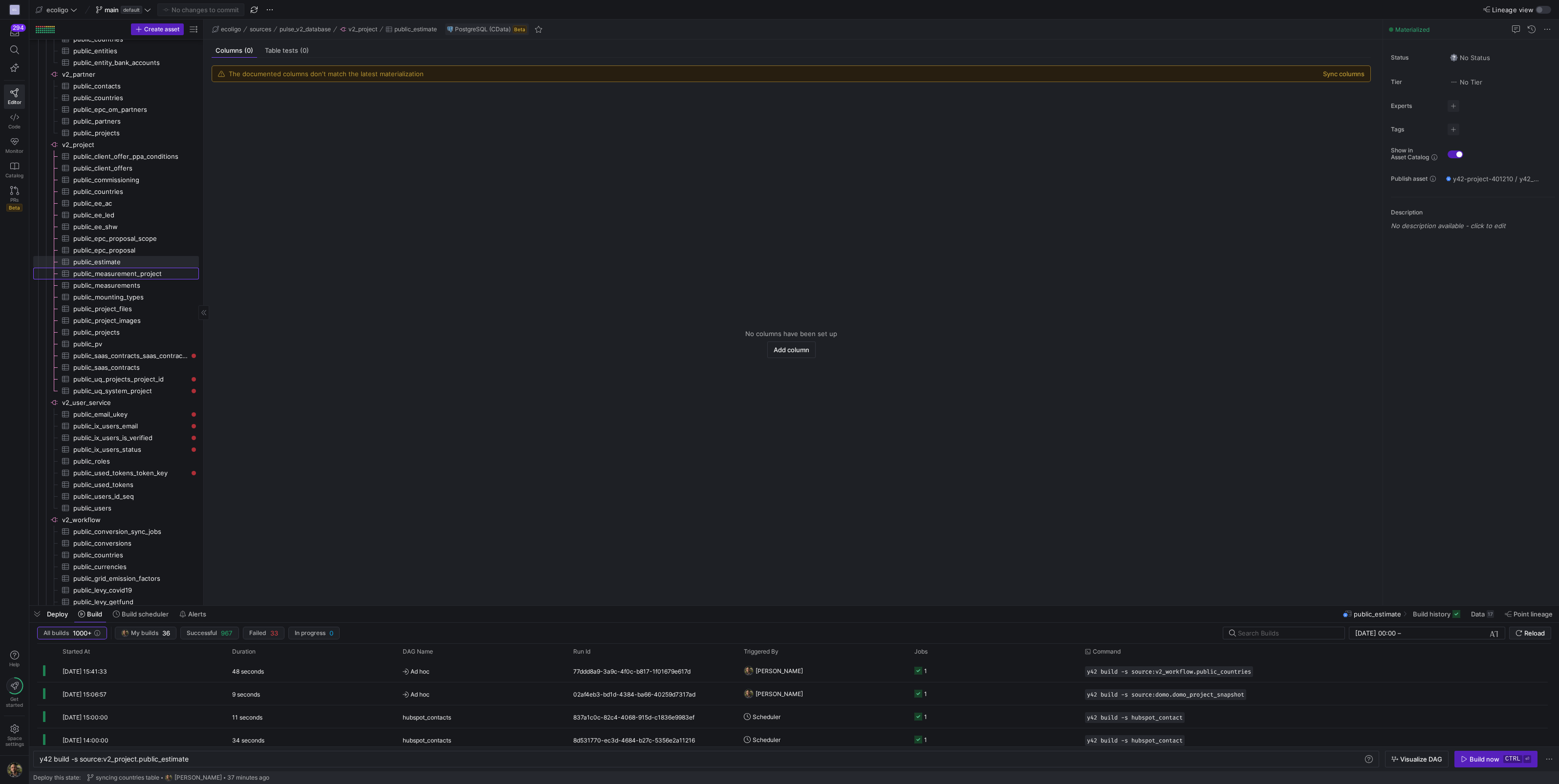
click at [117, 272] on span "public_measurement_project​​​​​​​​​" at bounding box center [131, 274] width 114 height 11
type textarea "y42 build -s source:v2_project.public_measurement_project"
click at [150, 270] on span "public_measurement_project​​​​​​​​​" at bounding box center [131, 274] width 114 height 11
click at [174, 338] on span "Sync columns" at bounding box center [179, 333] width 95 height 13
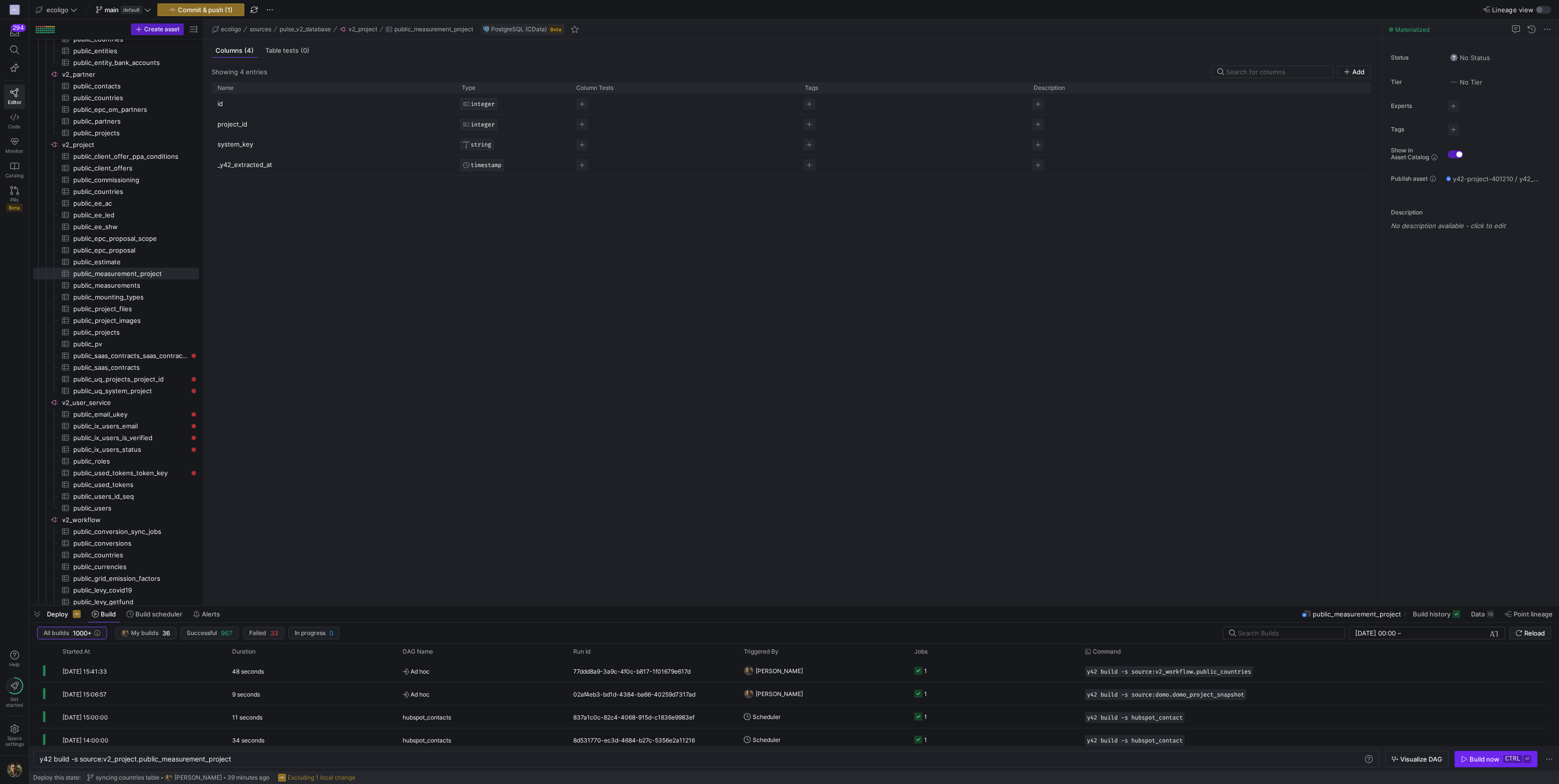
click at [1470, 755] on span "button" at bounding box center [1496, 759] width 82 height 16
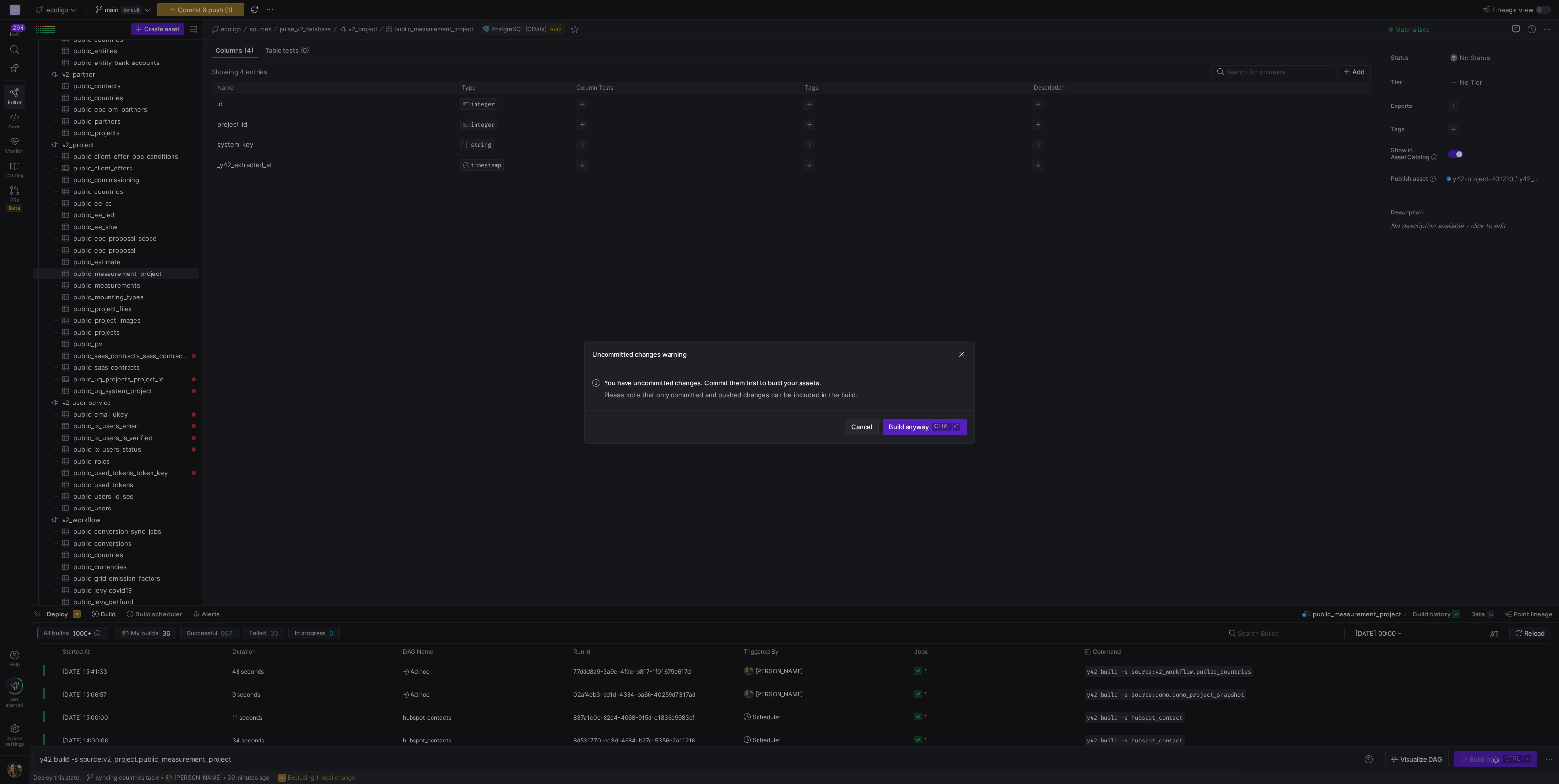
click at [866, 427] on span "Cancel" at bounding box center [862, 427] width 21 height 8
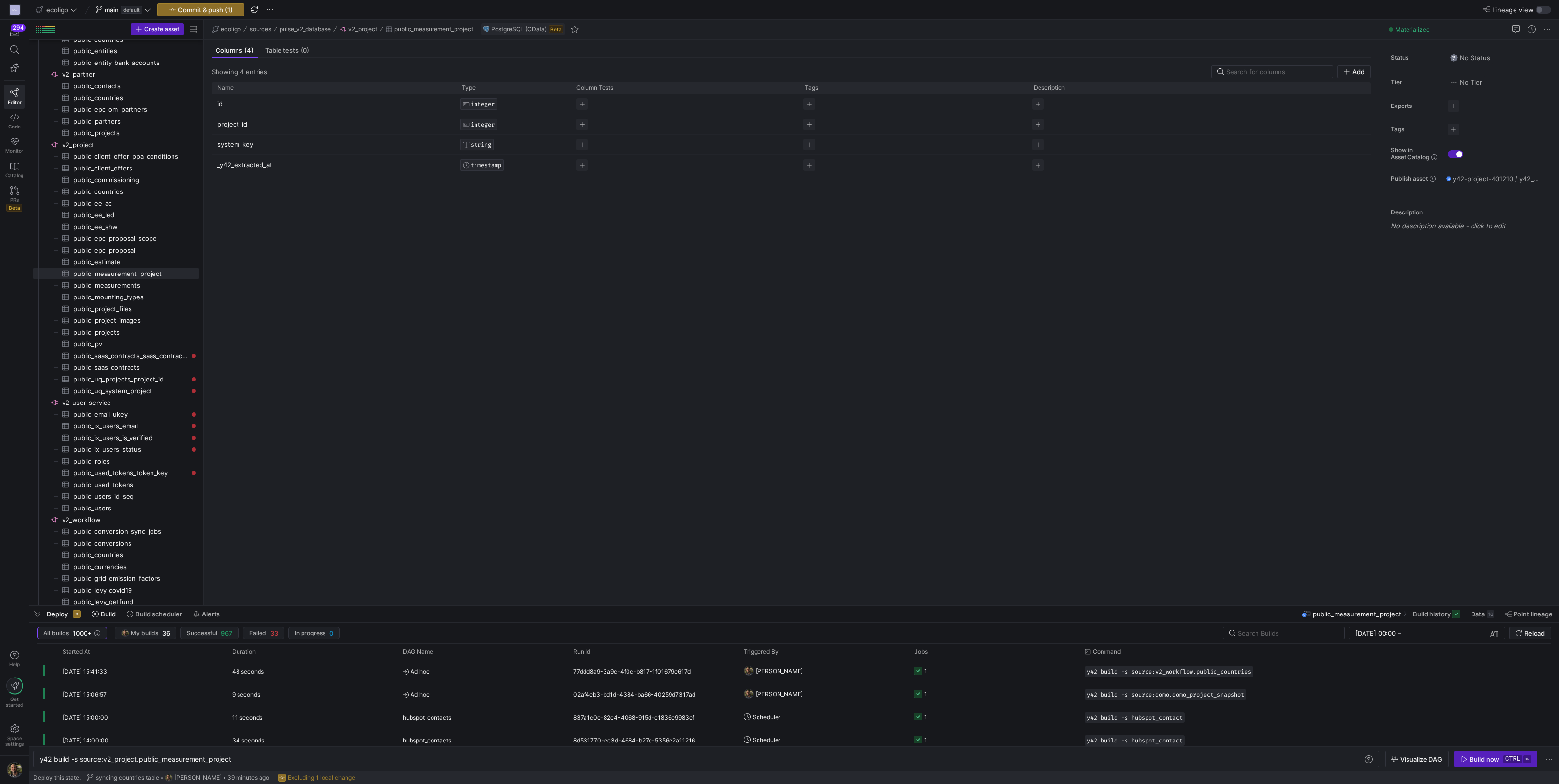
click at [194, 16] on y42-top-nav "ecoligo main default Commit & push (1) Lineage view" at bounding box center [794, 10] width 1529 height 20
click at [207, 8] on span "Commit & push (1)" at bounding box center [205, 9] width 54 height 8
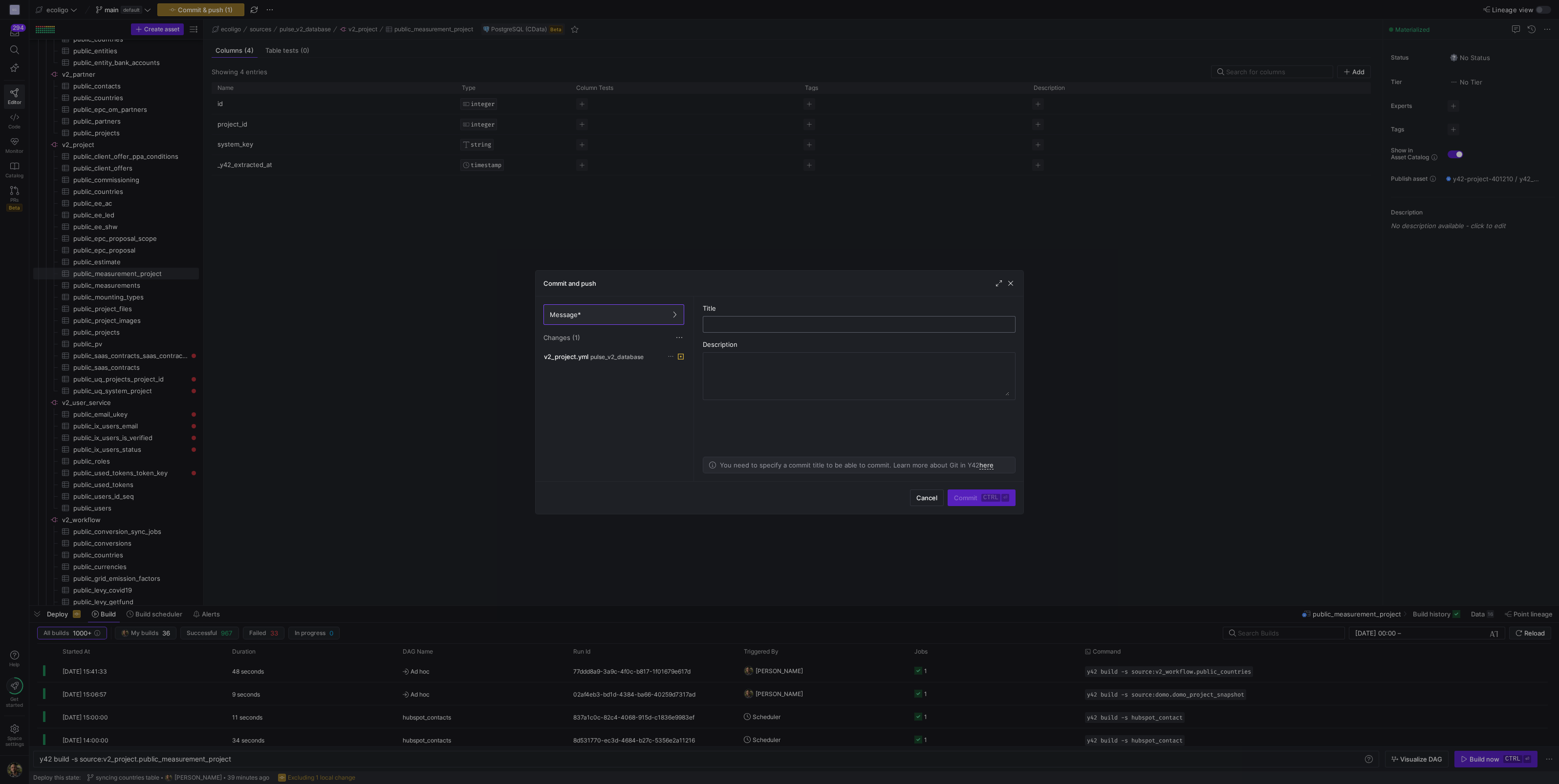
click at [756, 318] on div at bounding box center [859, 324] width 296 height 16
type input "commit measurements_project vcom"
click at [983, 491] on span "submit" at bounding box center [981, 498] width 67 height 16
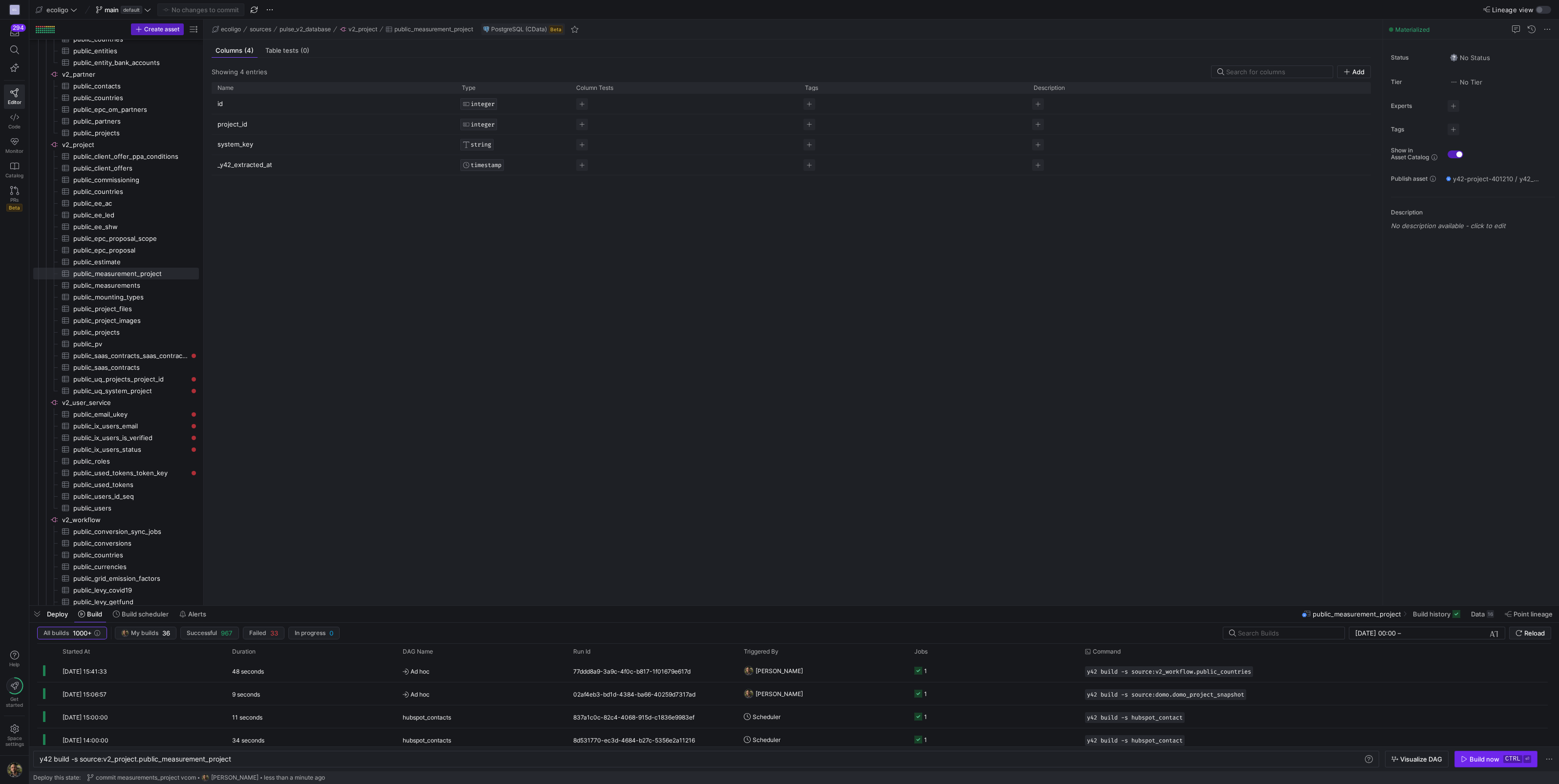
click at [1483, 762] on div "Build now" at bounding box center [1484, 759] width 30 height 8
